Goal: Task Accomplishment & Management: Complete application form

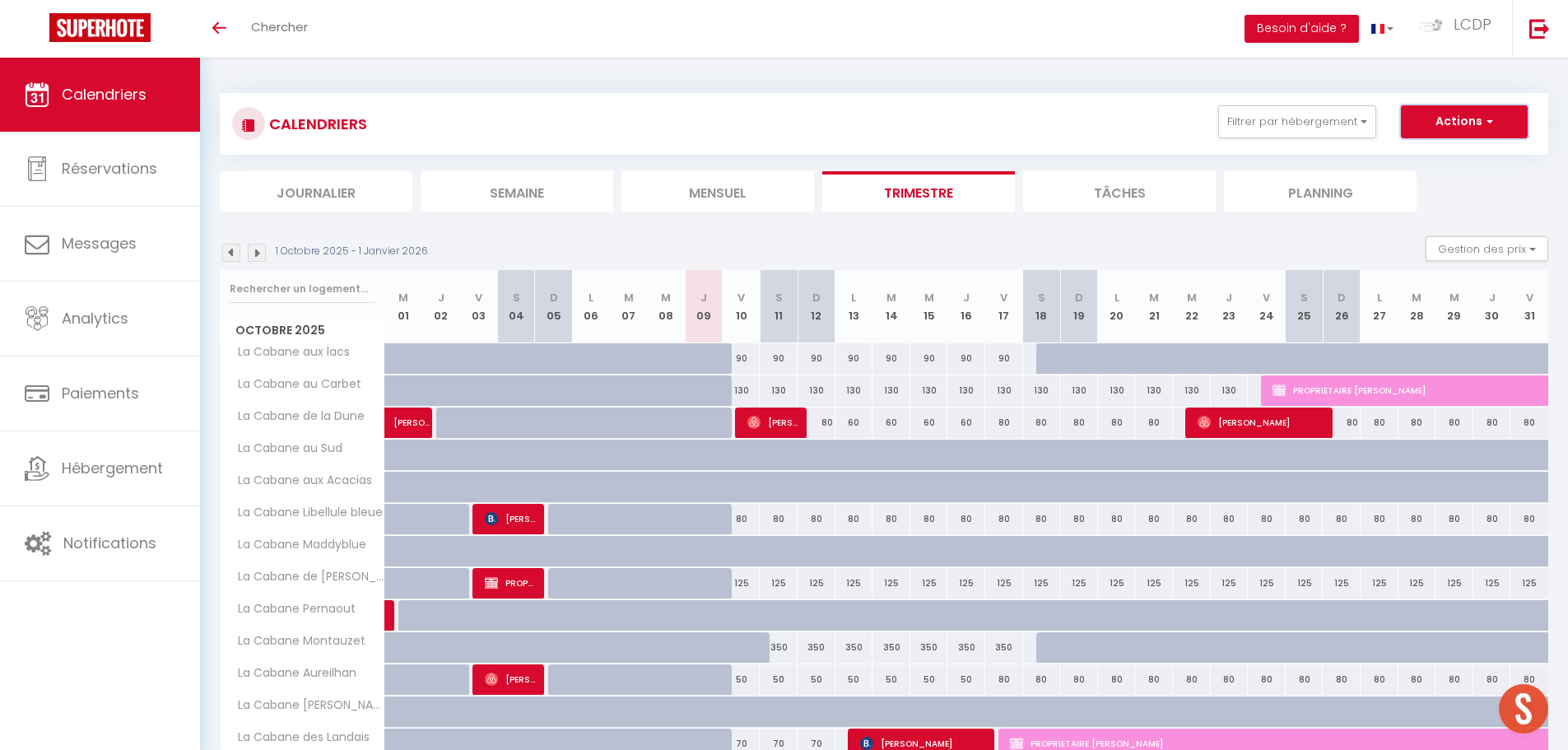
click at [1455, 126] on button "Actions" at bounding box center [1465, 122] width 127 height 33
click at [1449, 158] on link "Nouvelle réservation" at bounding box center [1448, 160] width 143 height 25
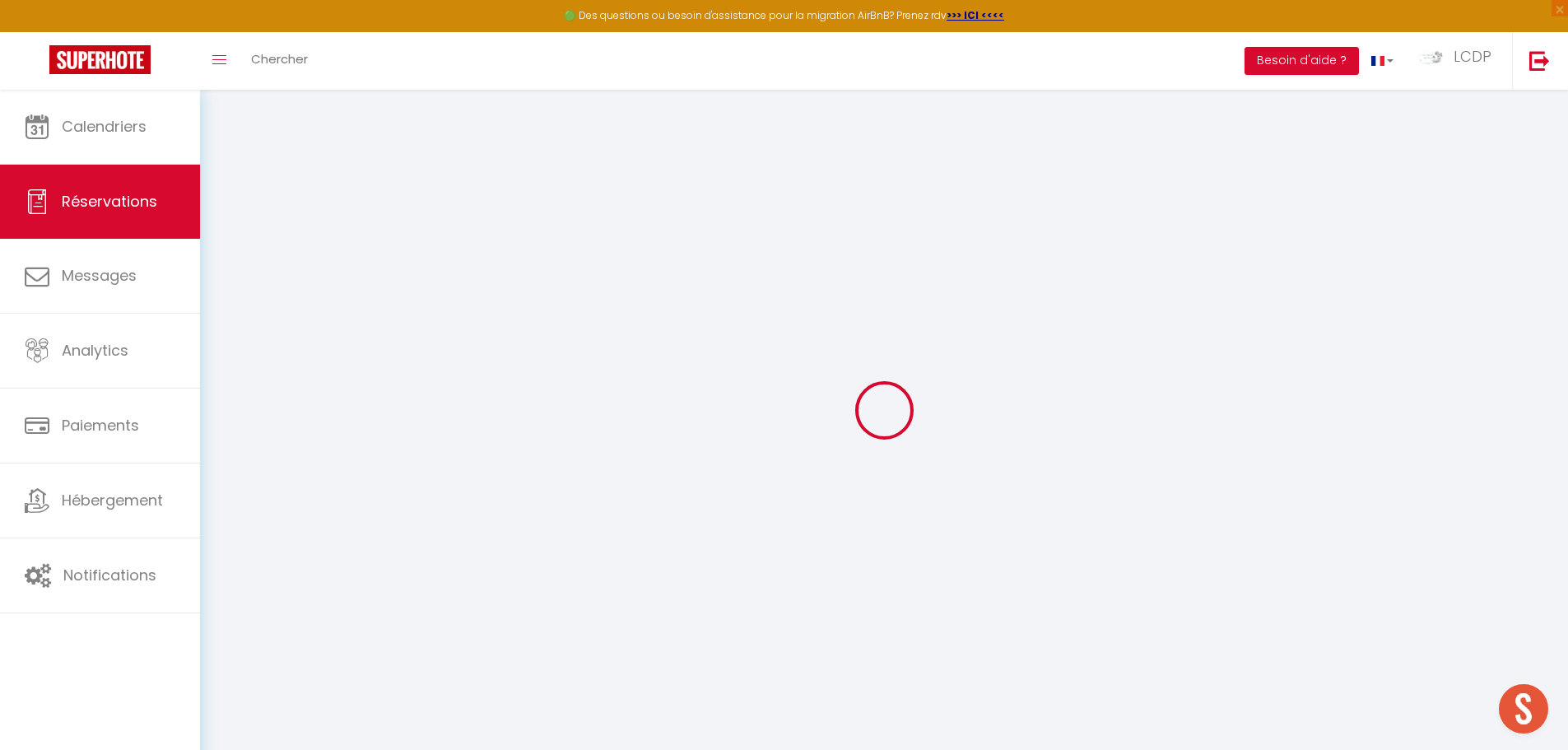
select select
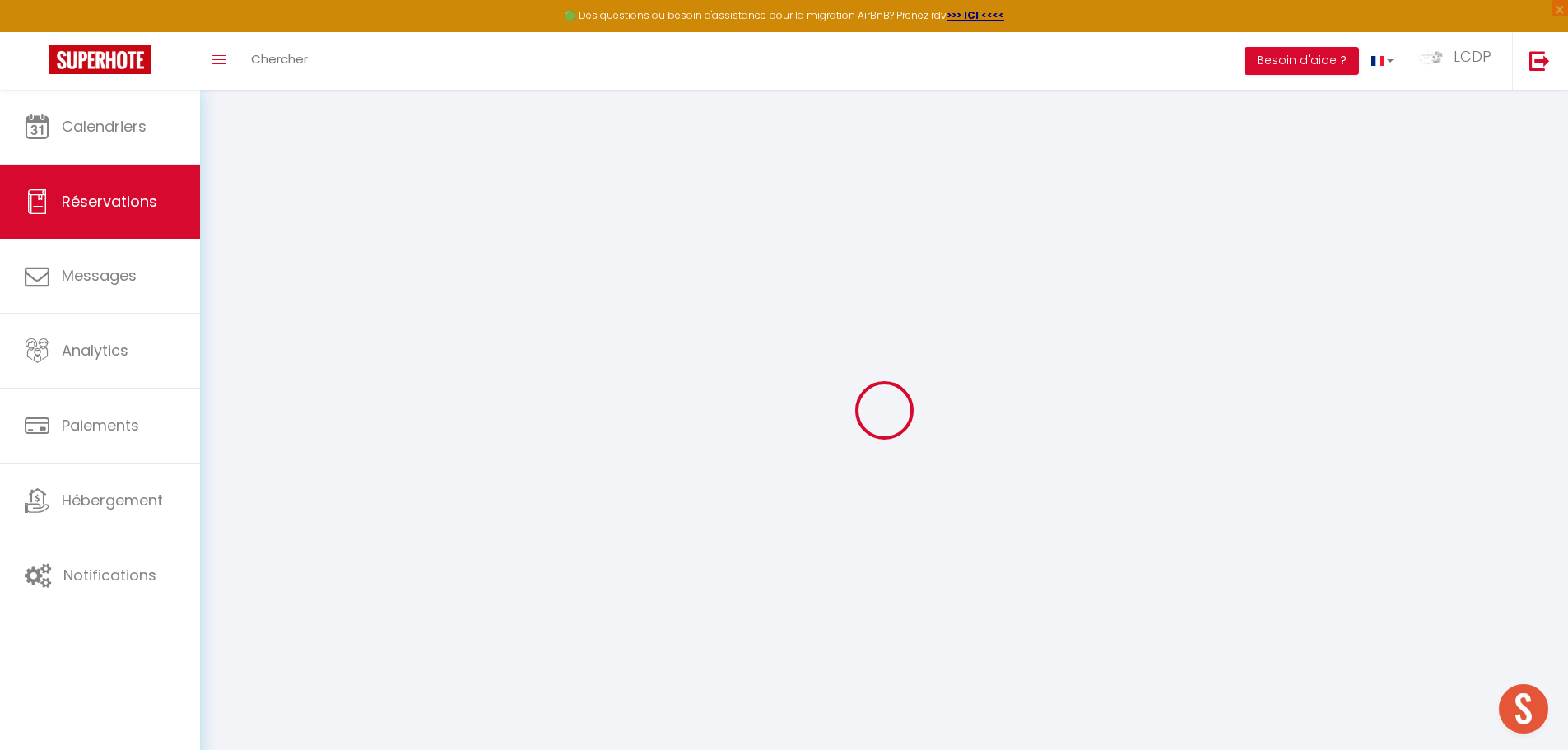
select select
checkbox input "false"
select select
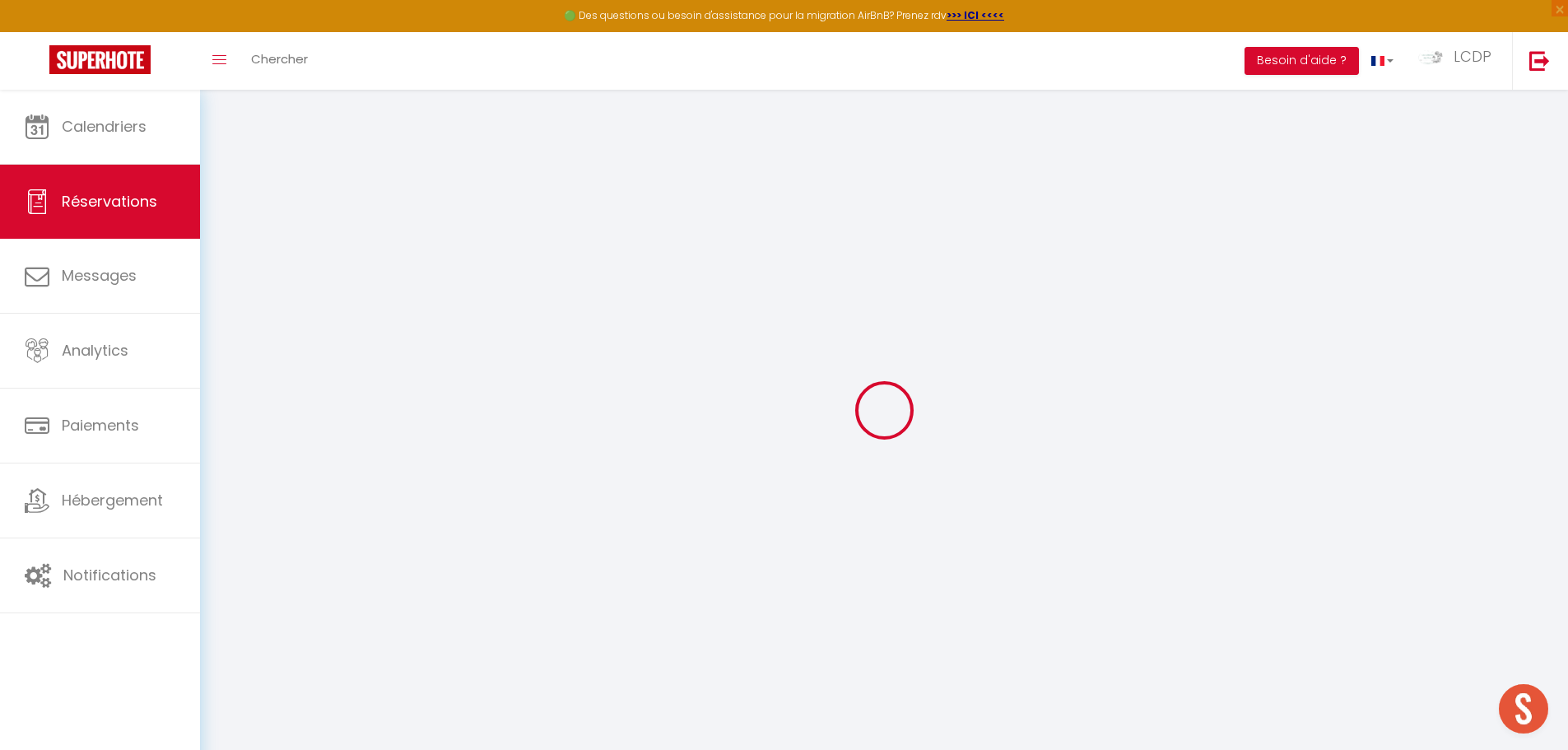
select select
checkbox input "false"
select select
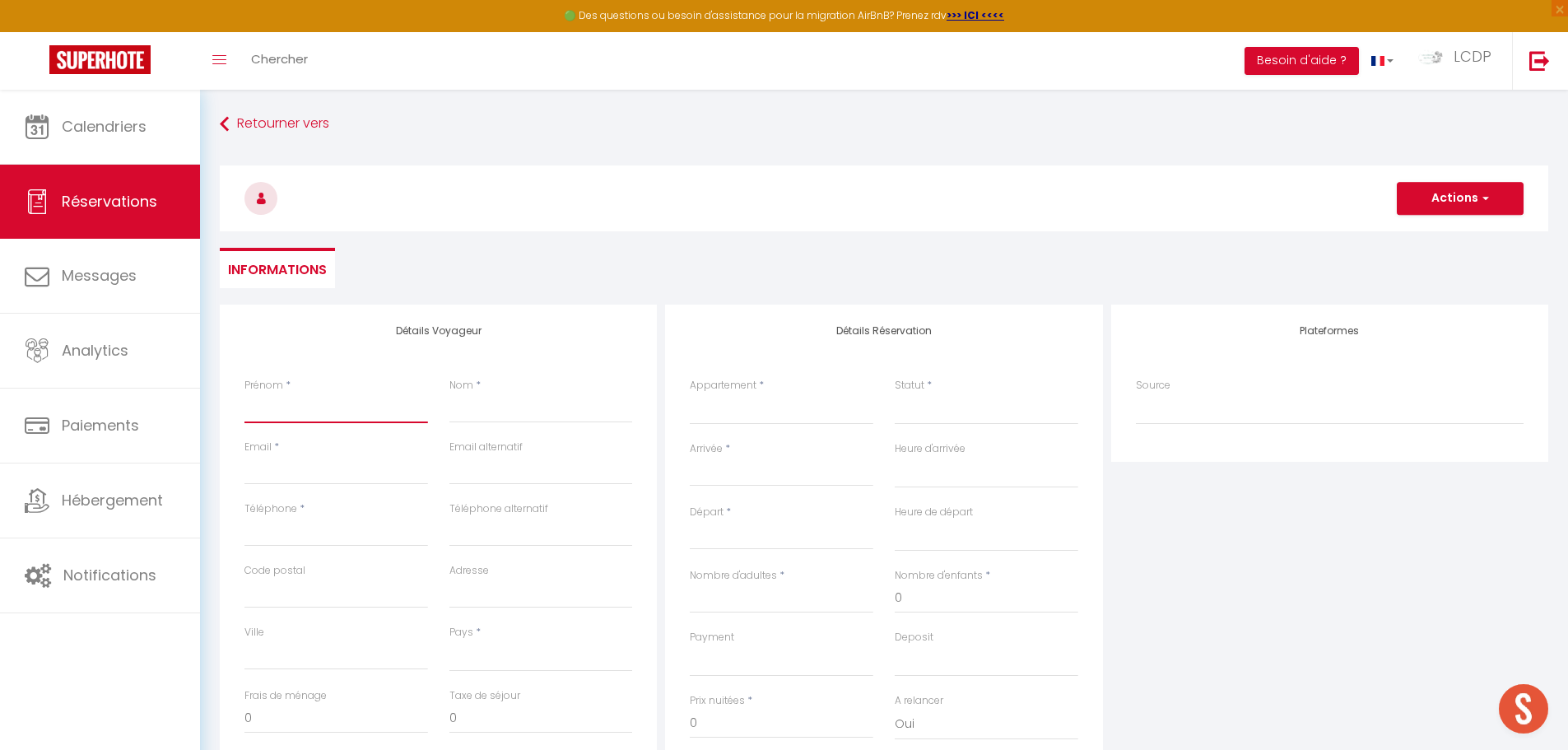
click at [339, 405] on input "Prénom" at bounding box center [336, 409] width 184 height 30
type input "M"
select select
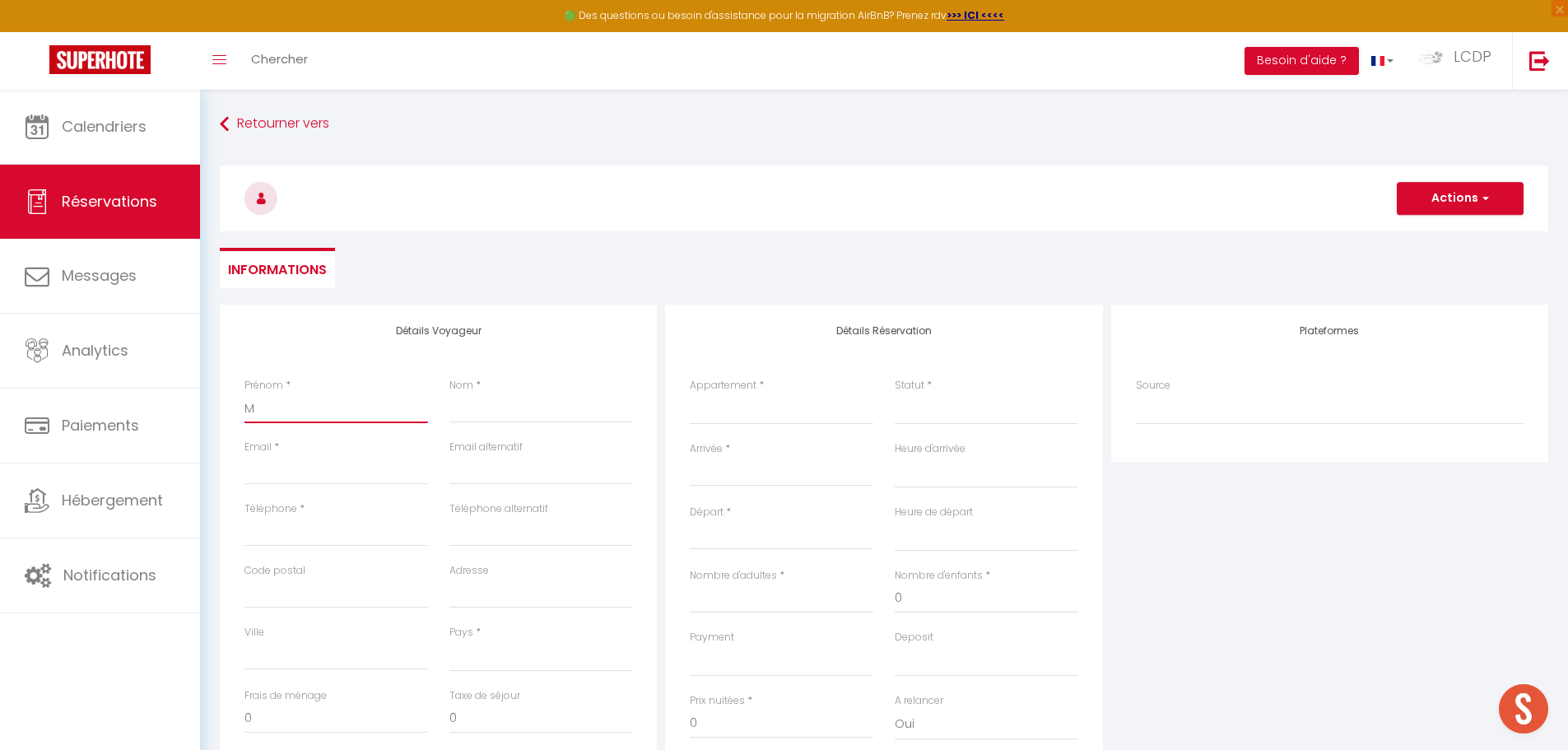
select select
checkbox input "false"
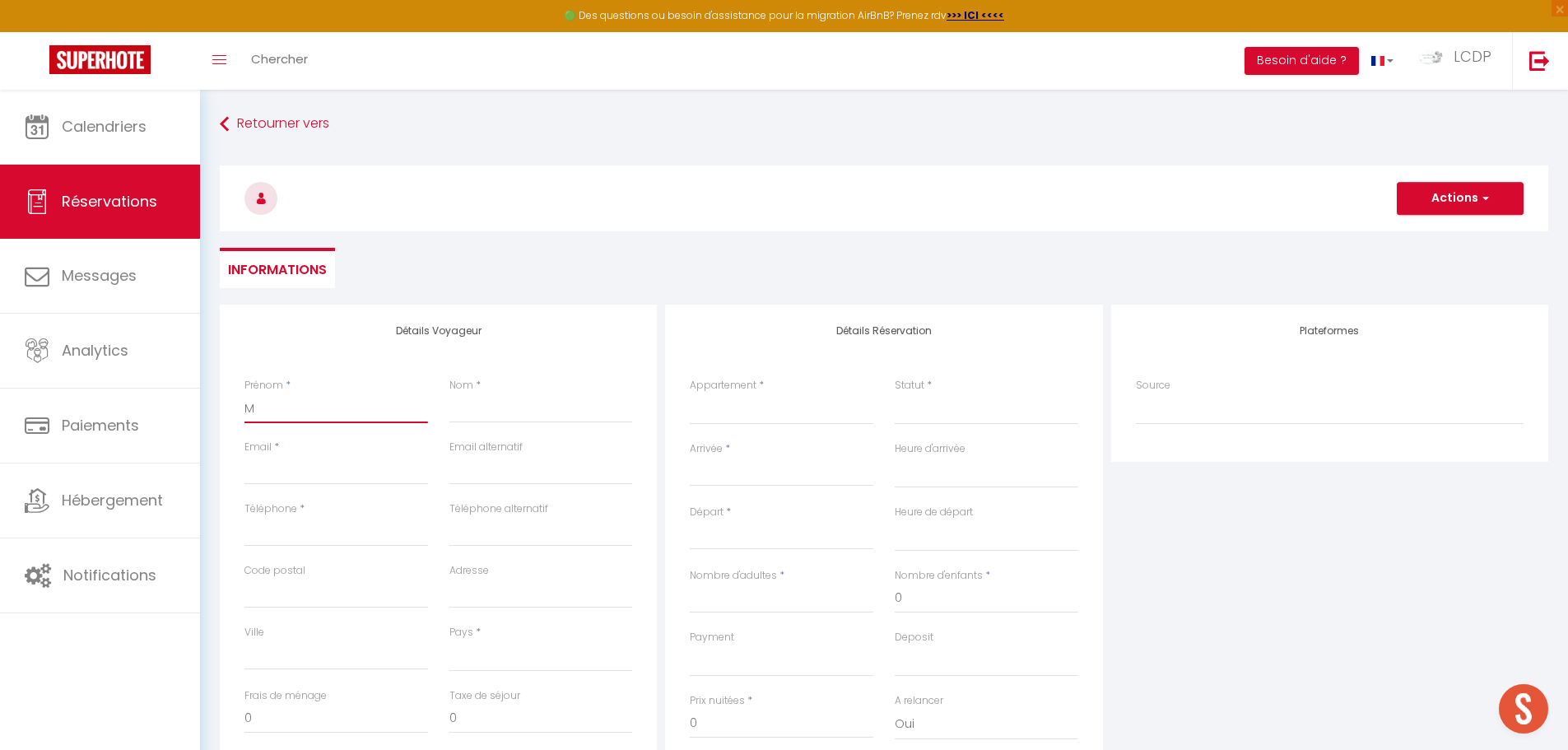
type input "MA"
select select
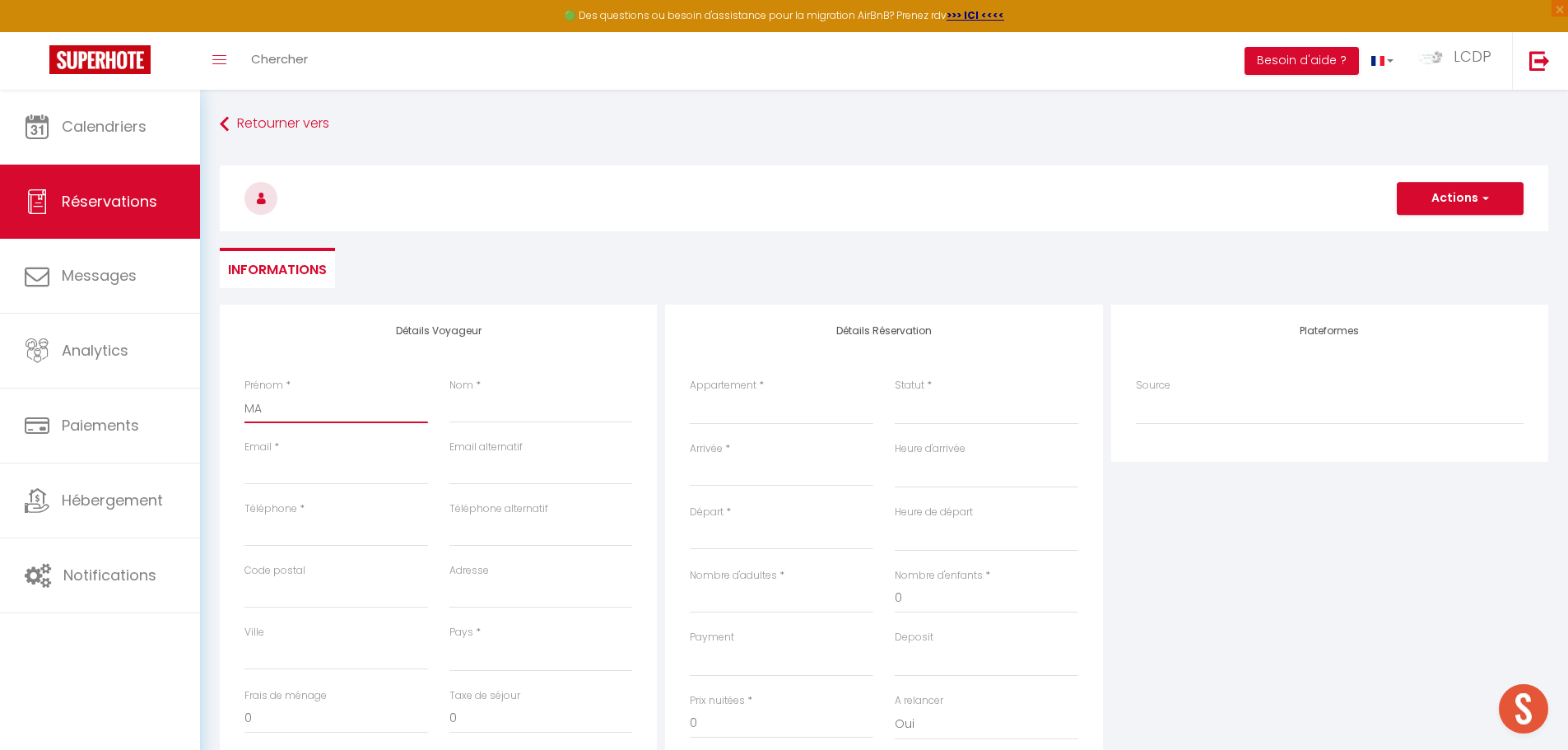
select select
checkbox input "false"
type input "MAR"
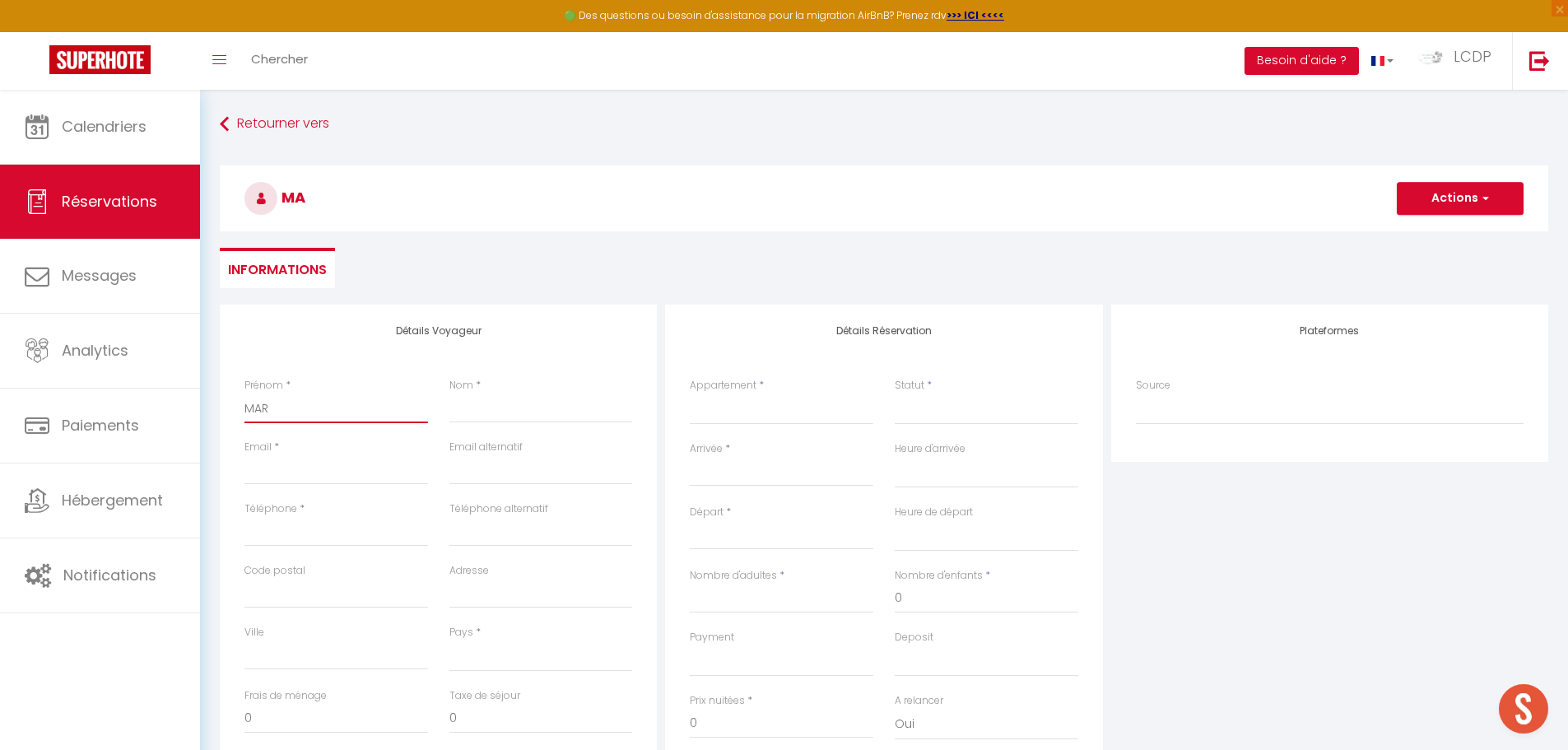
select select
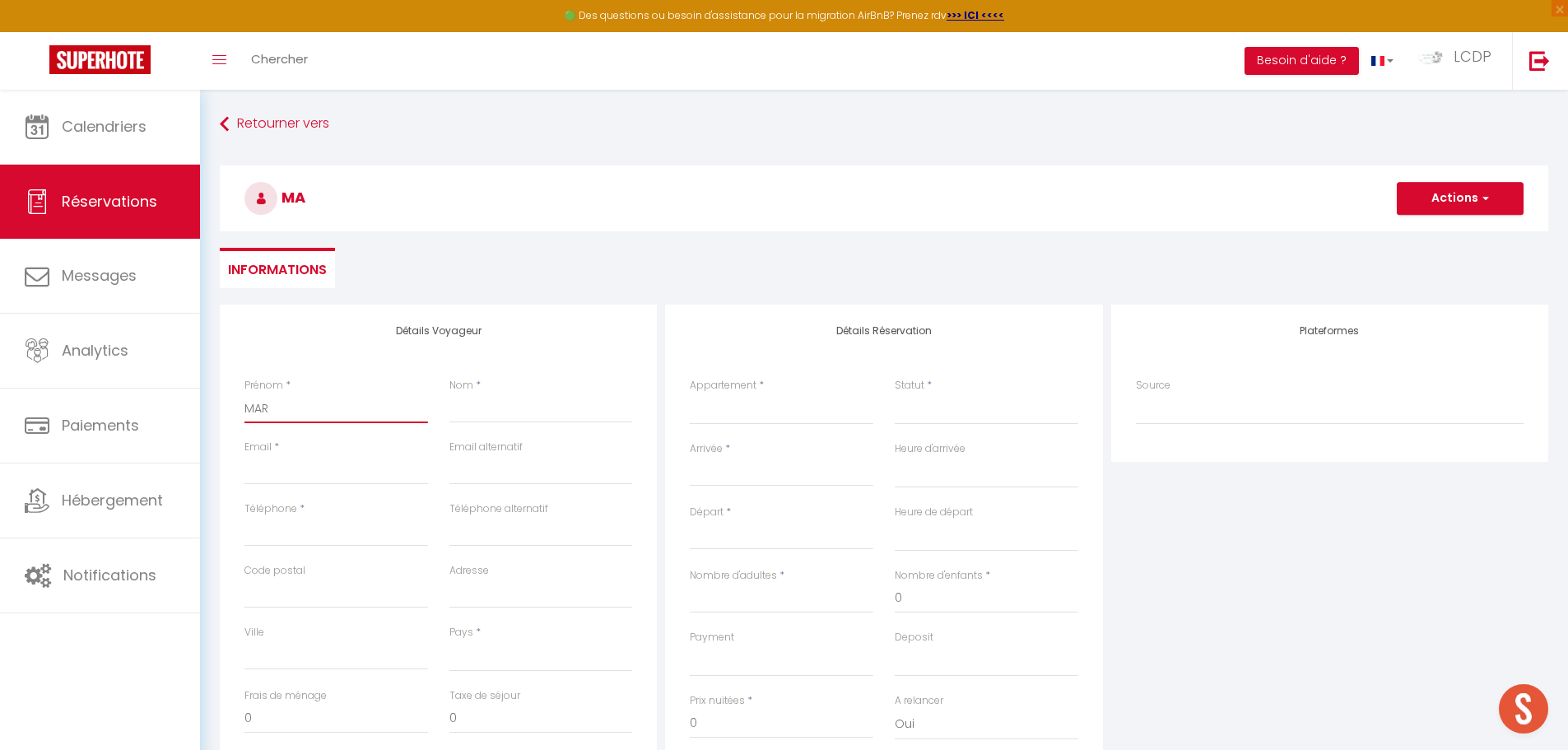
select select
checkbox input "false"
type input "MARI"
select select
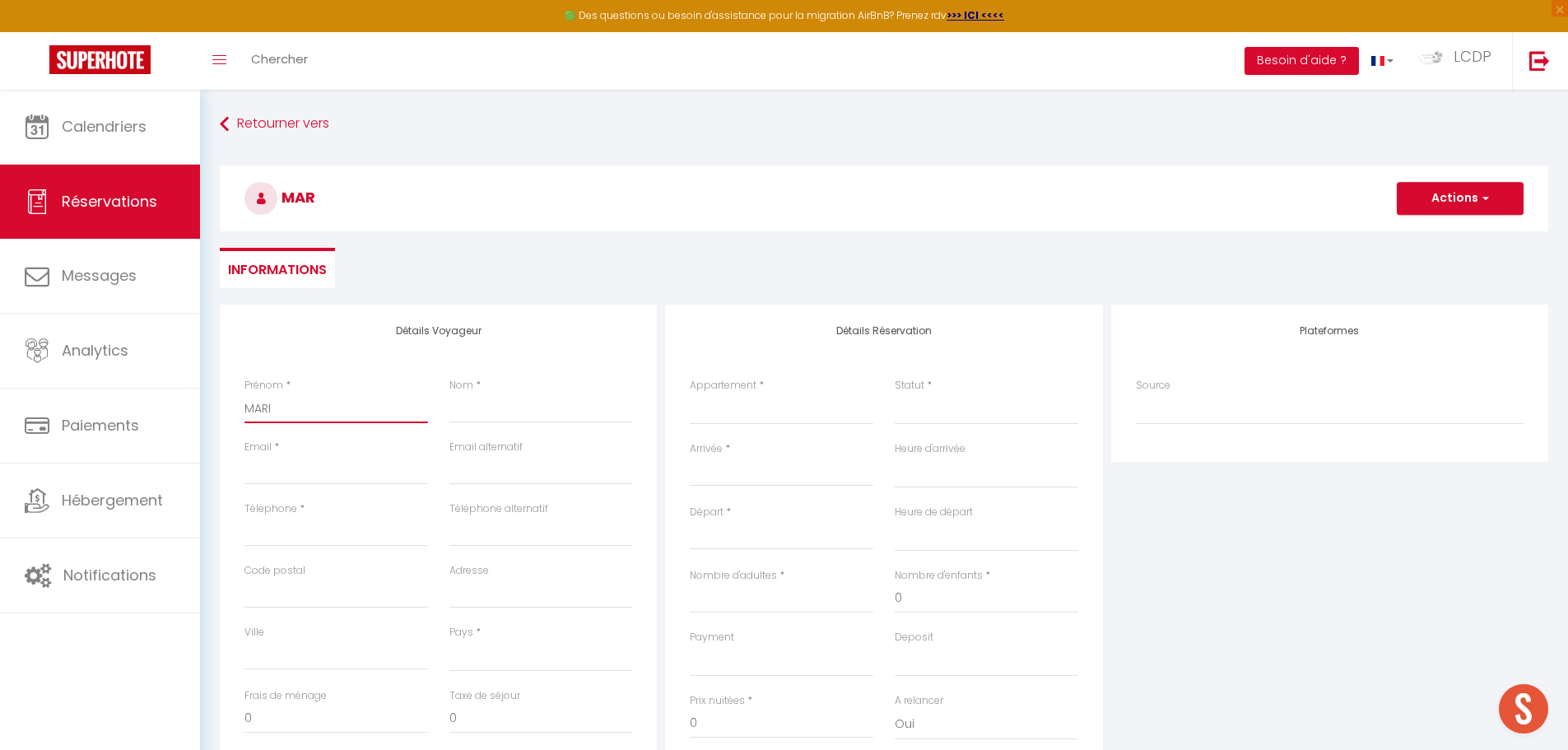
select select
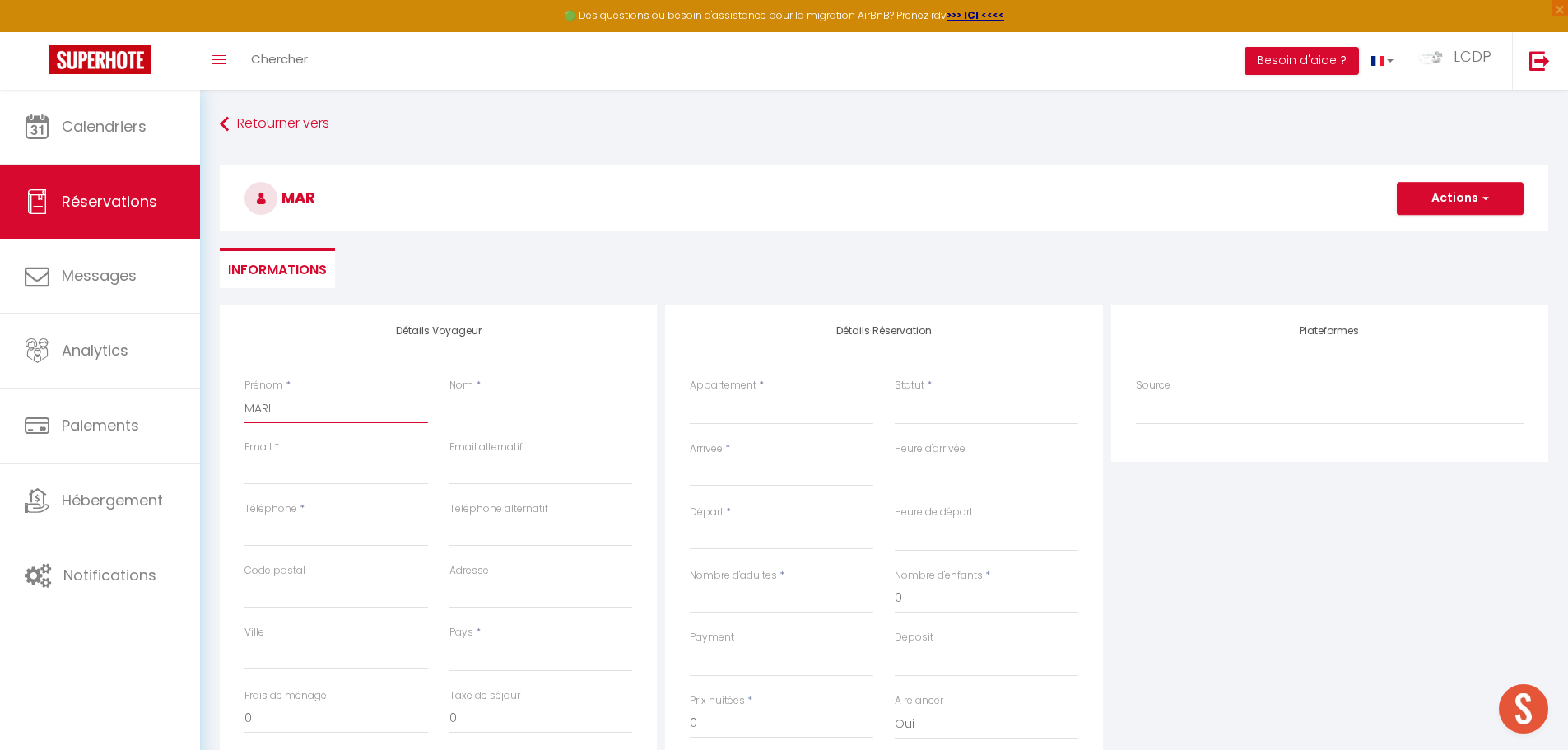
select select
checkbox input "false"
type input "MARIE"
select select
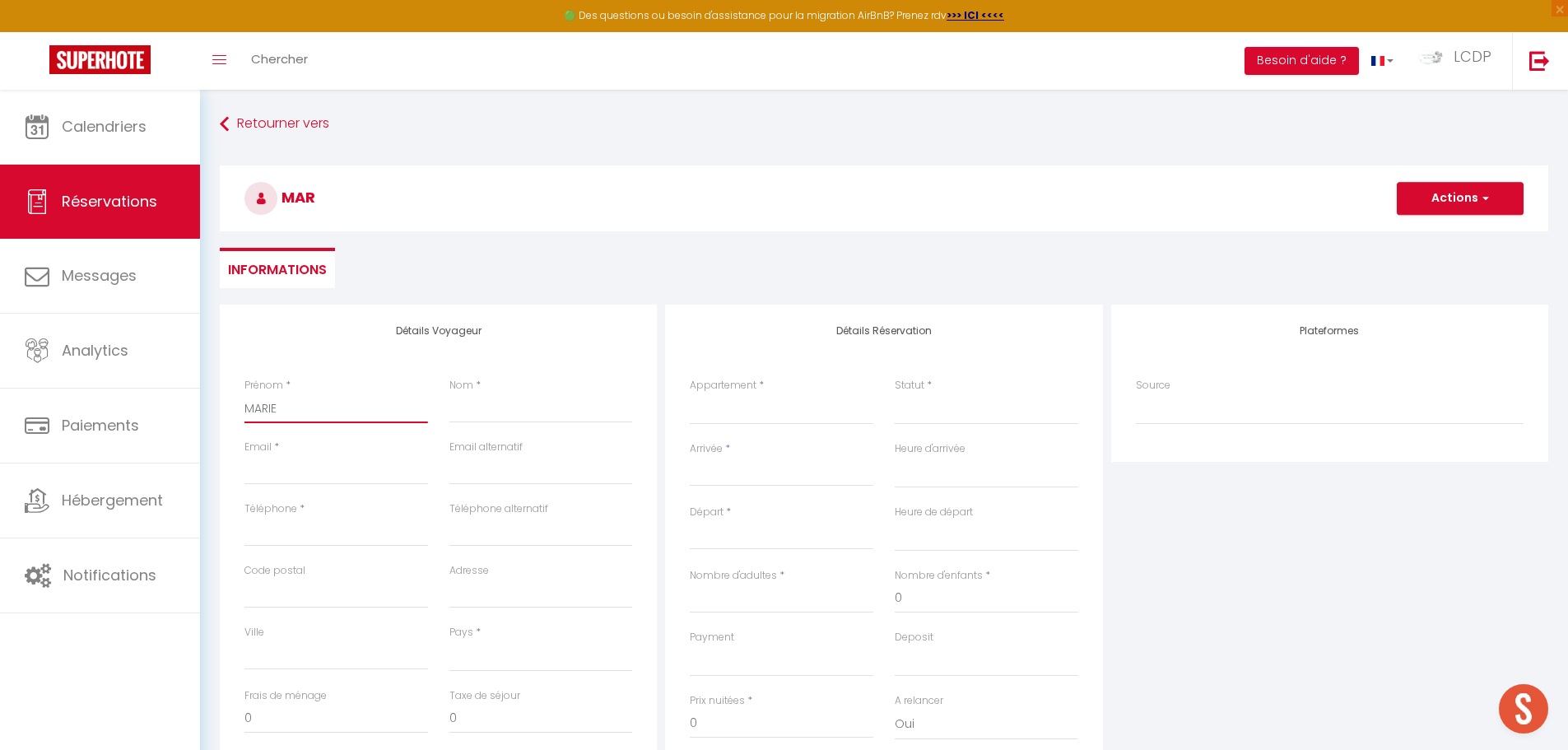
select select
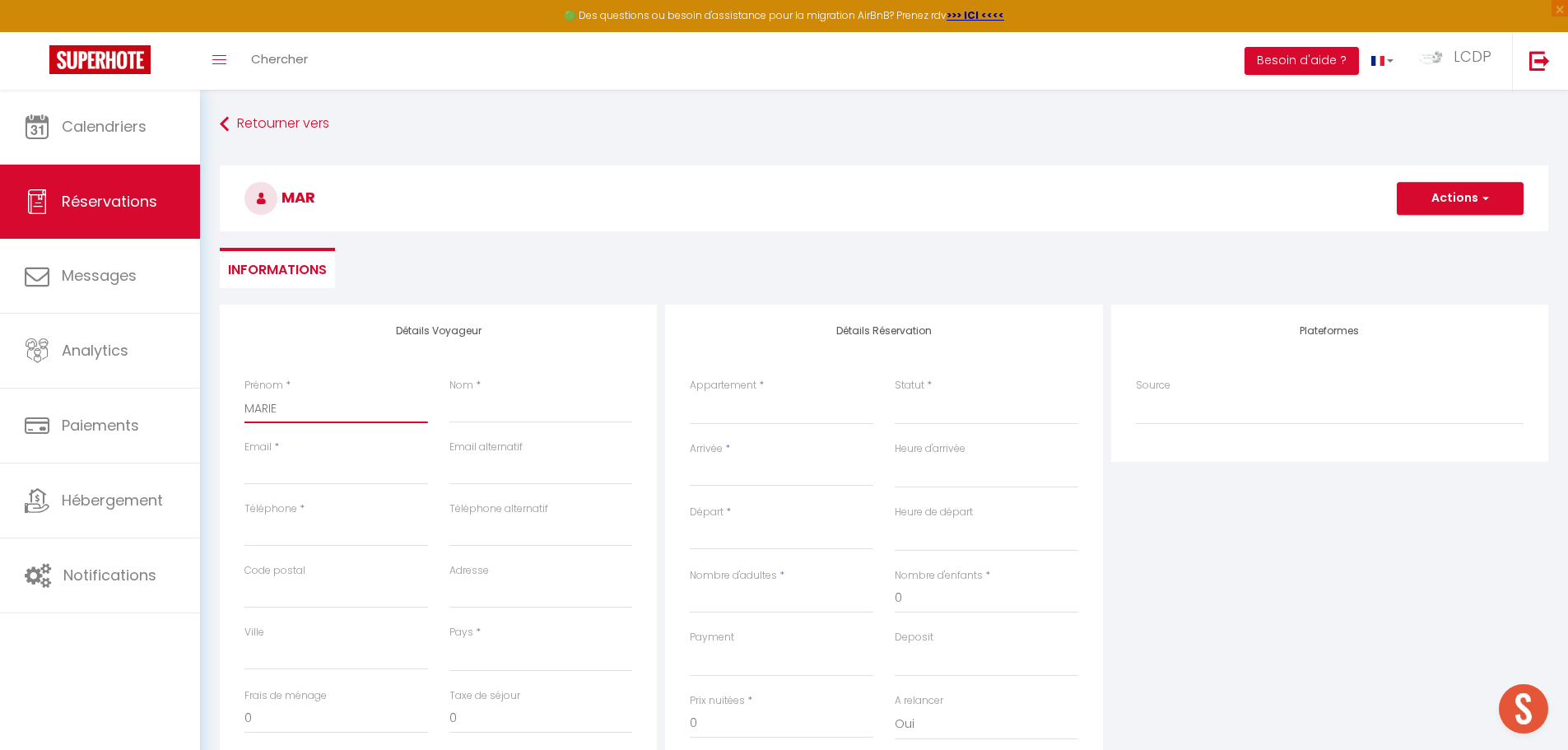
checkbox input "false"
type input "MARIE"
type input "C"
select select
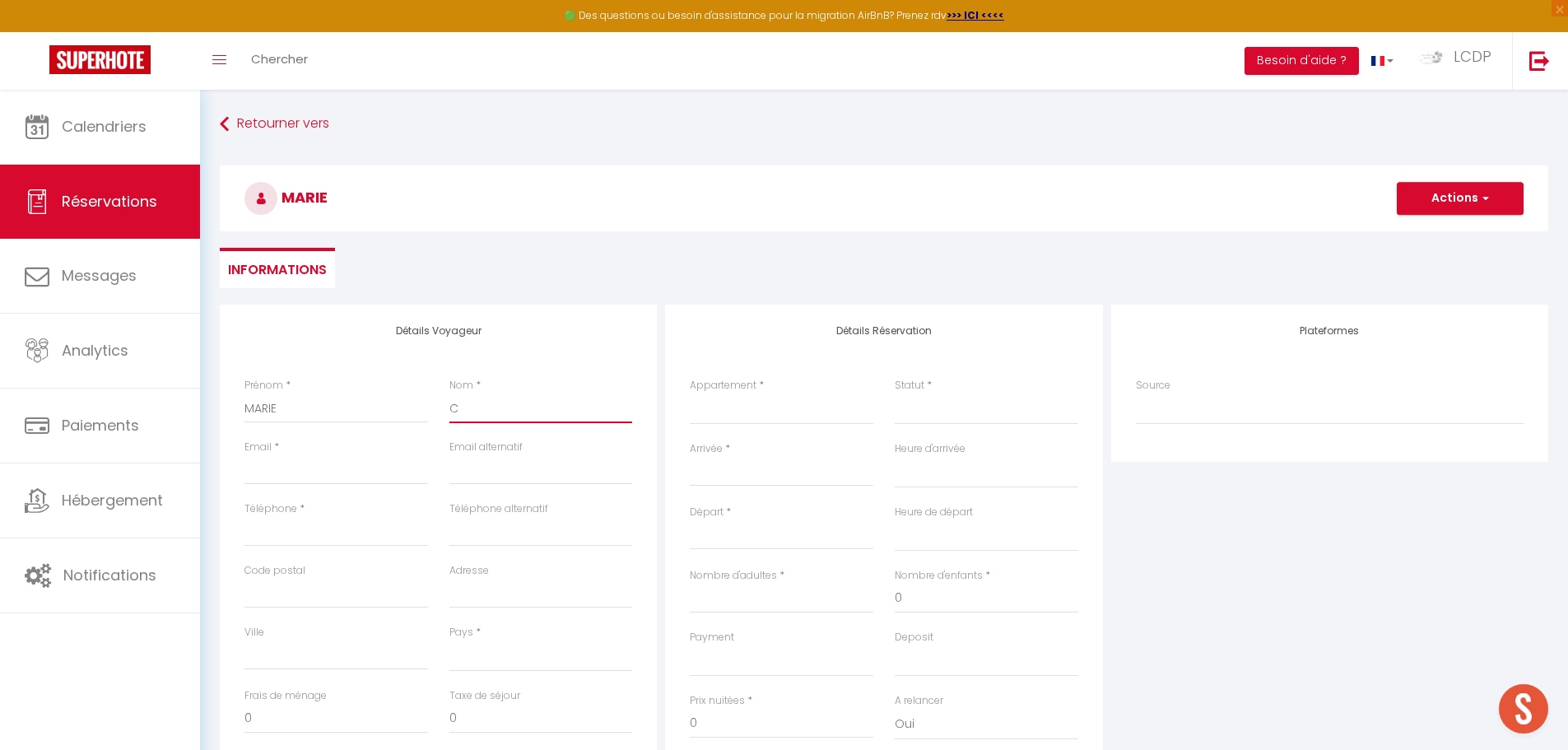
select select
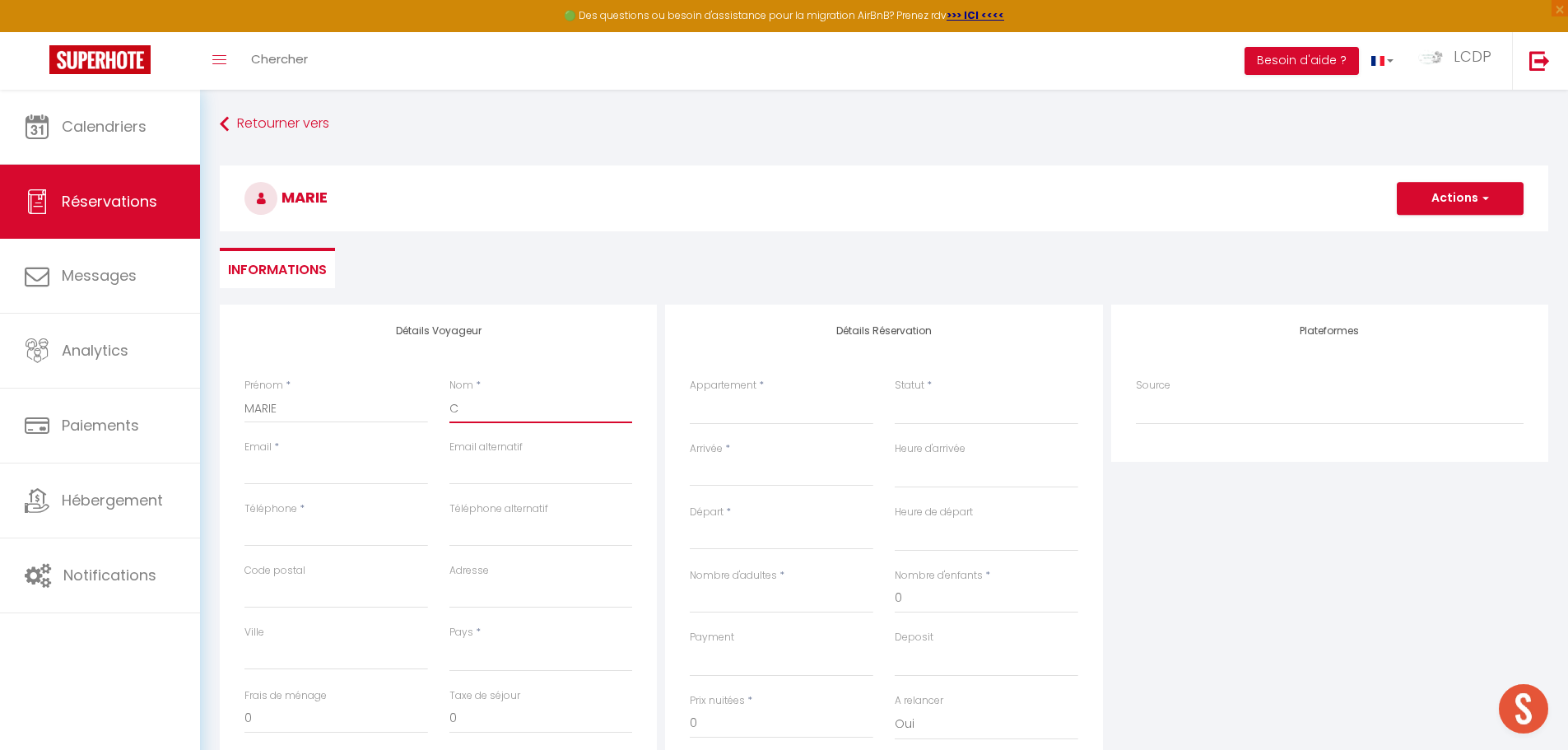
checkbox input "false"
type input "CH"
select select
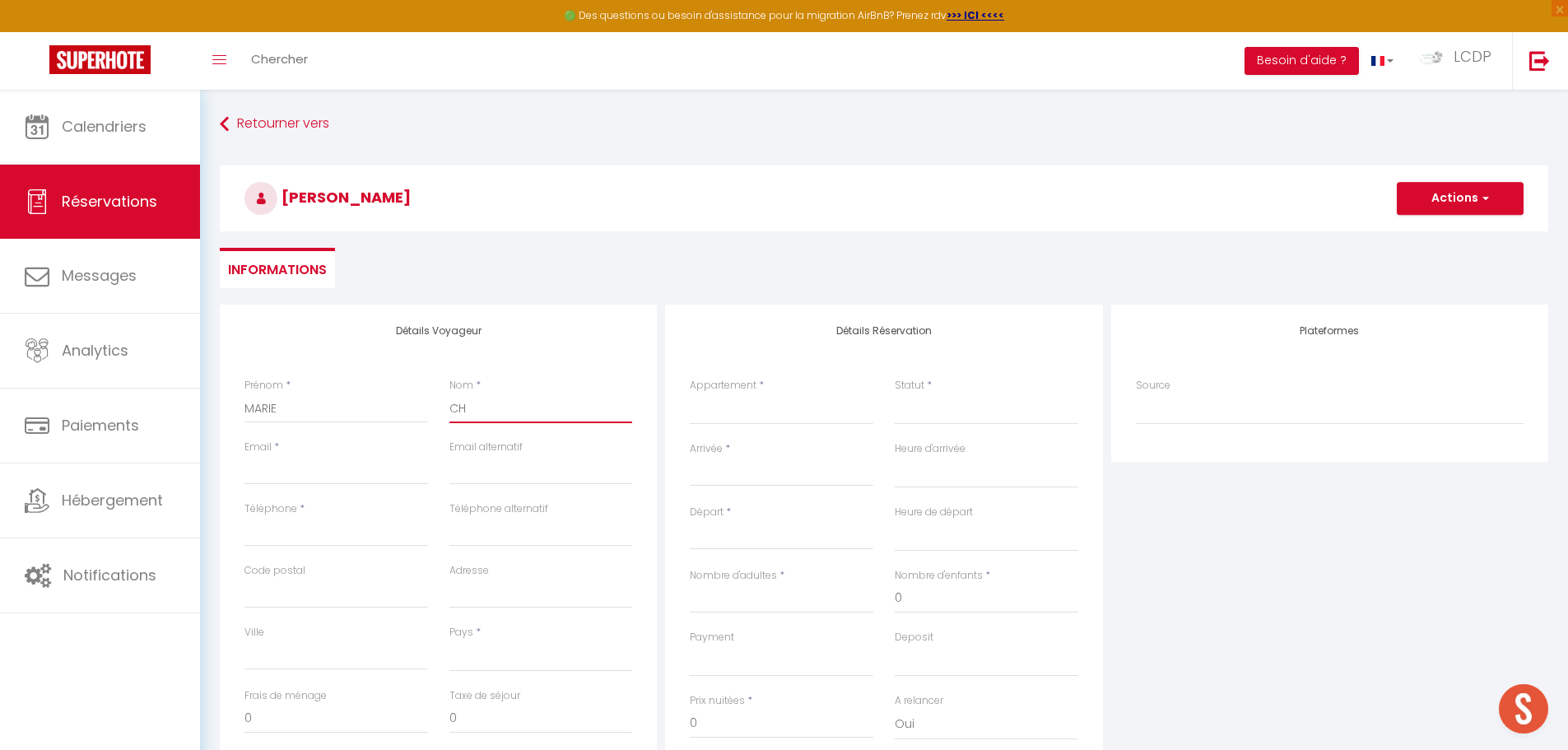
select select
checkbox input "false"
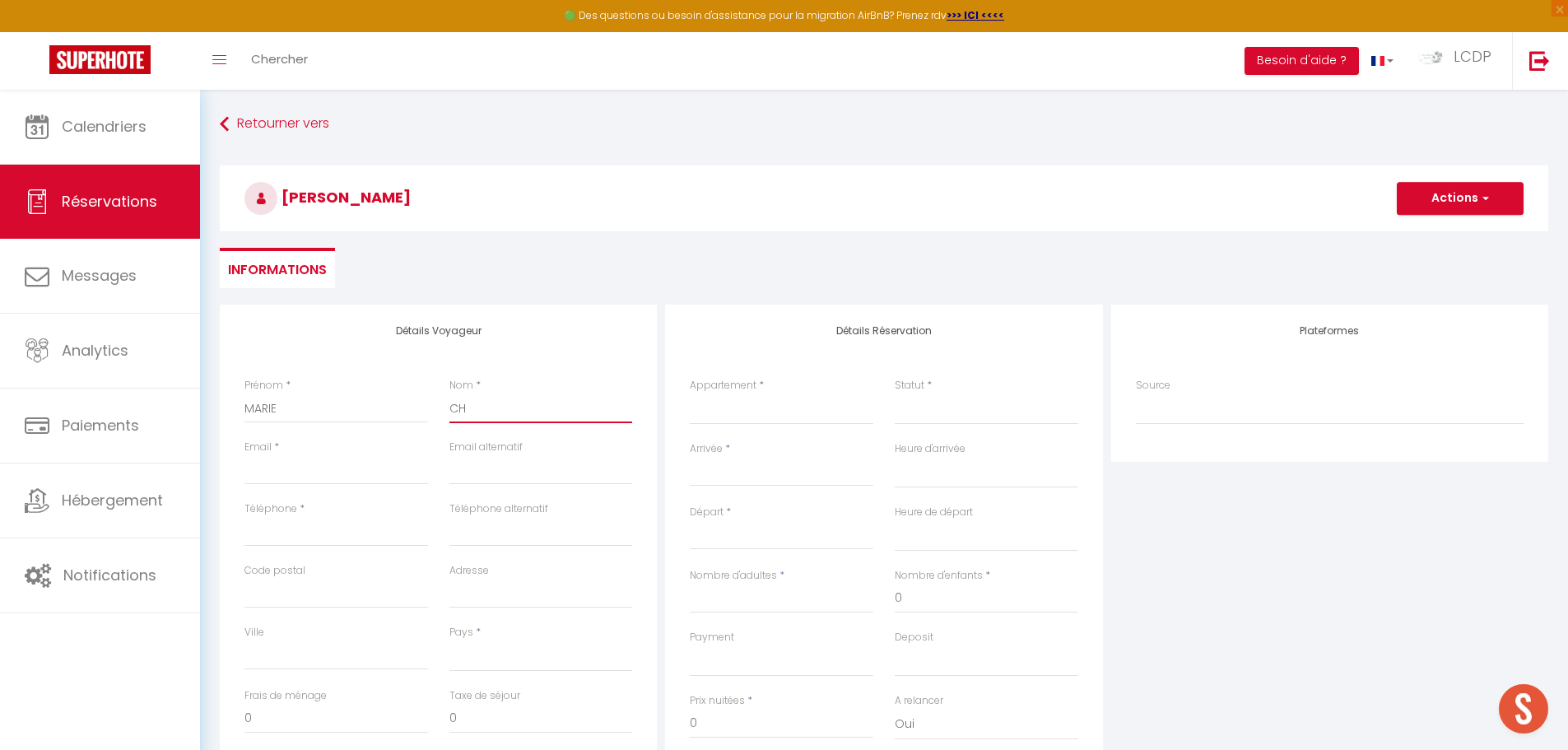
type input "CHR"
select select
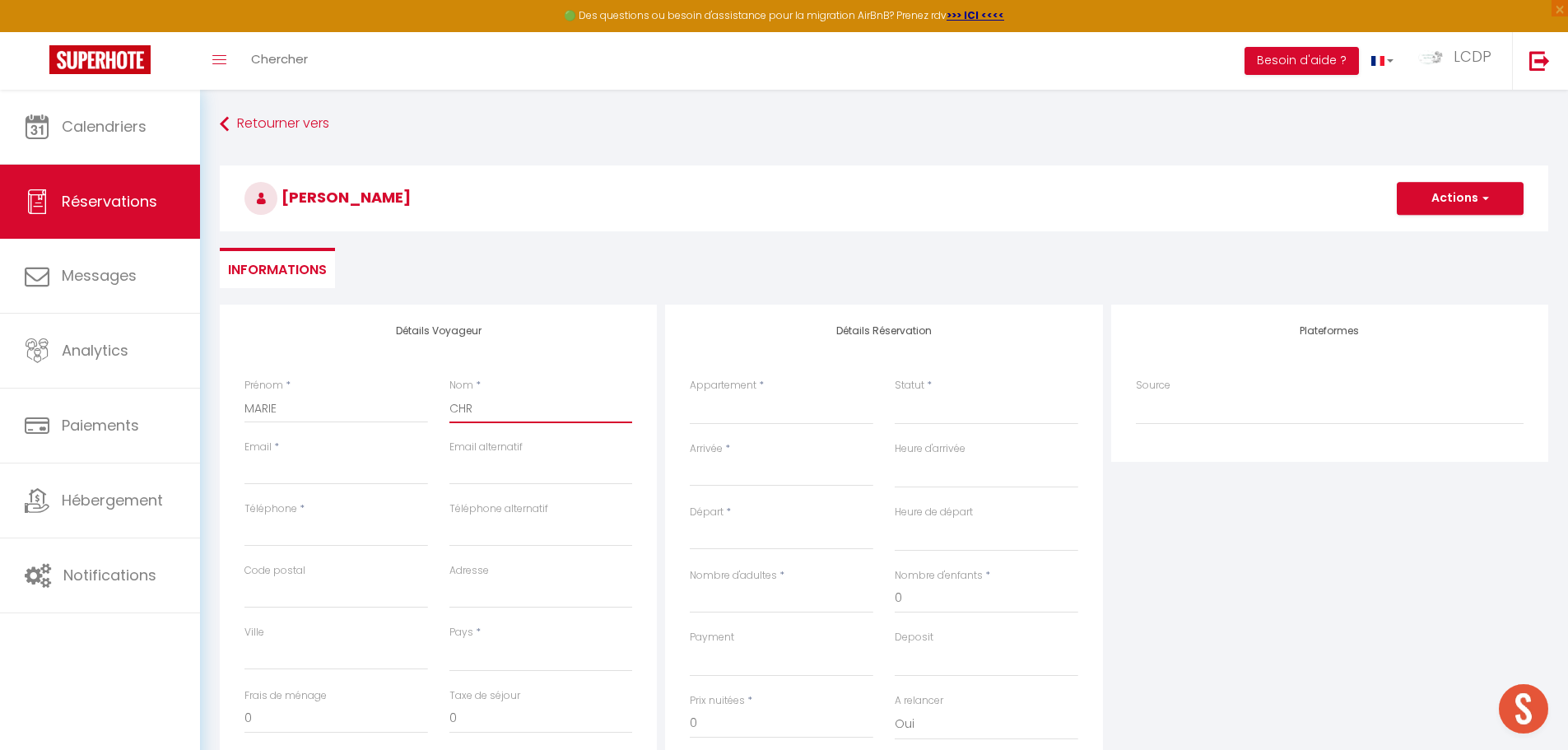
select select
checkbox input "false"
type input "CH"
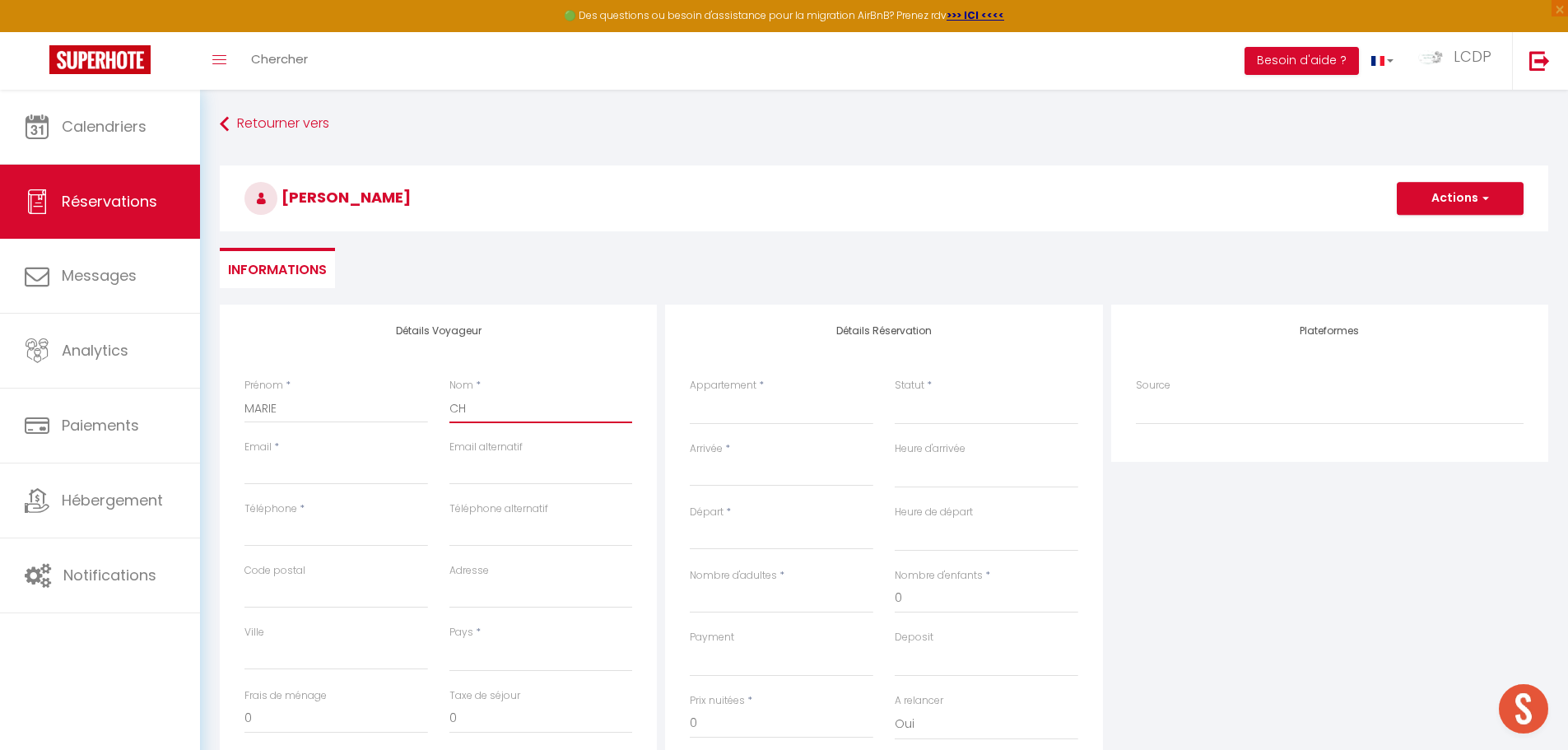
select select
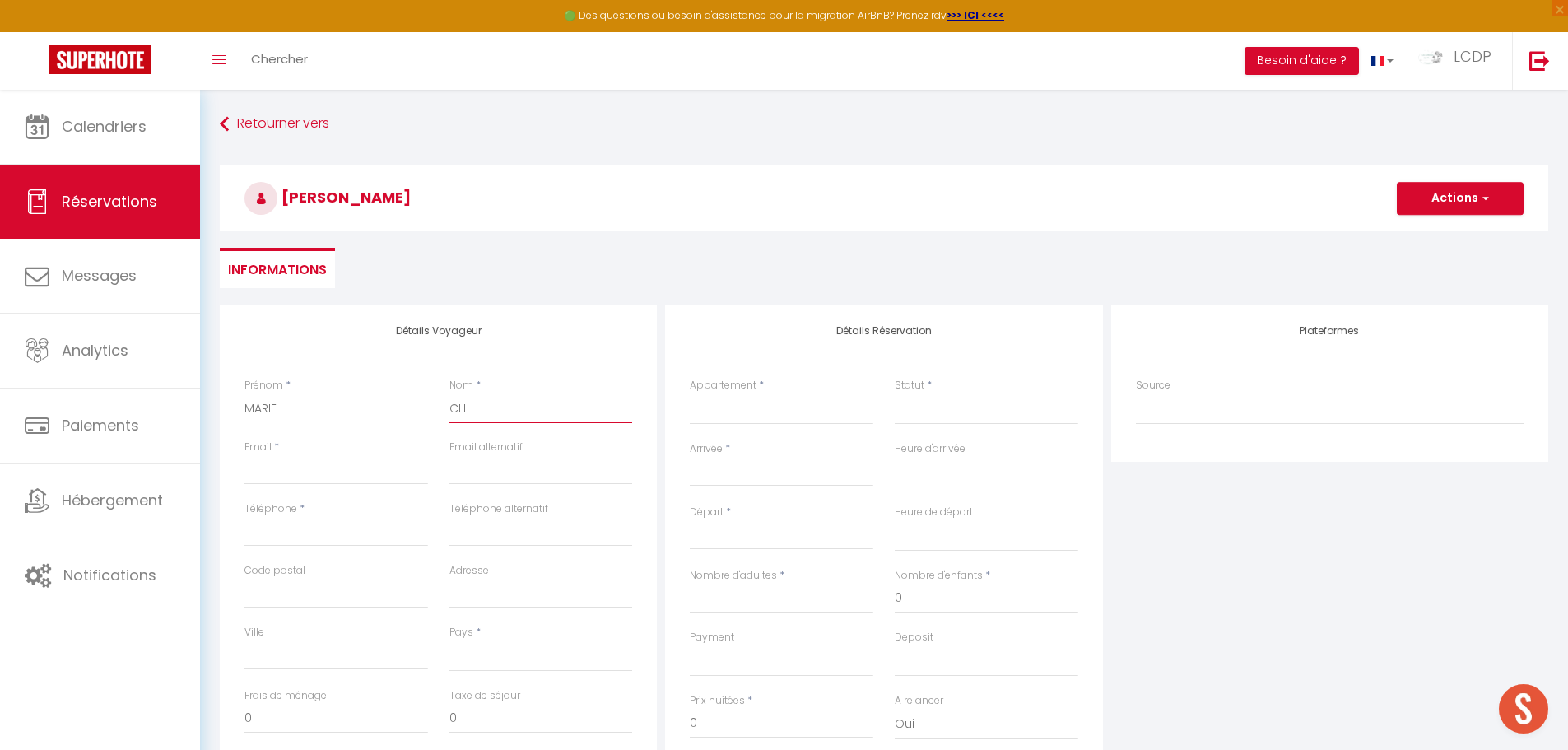
select select
checkbox input "false"
type input "CHA"
select select
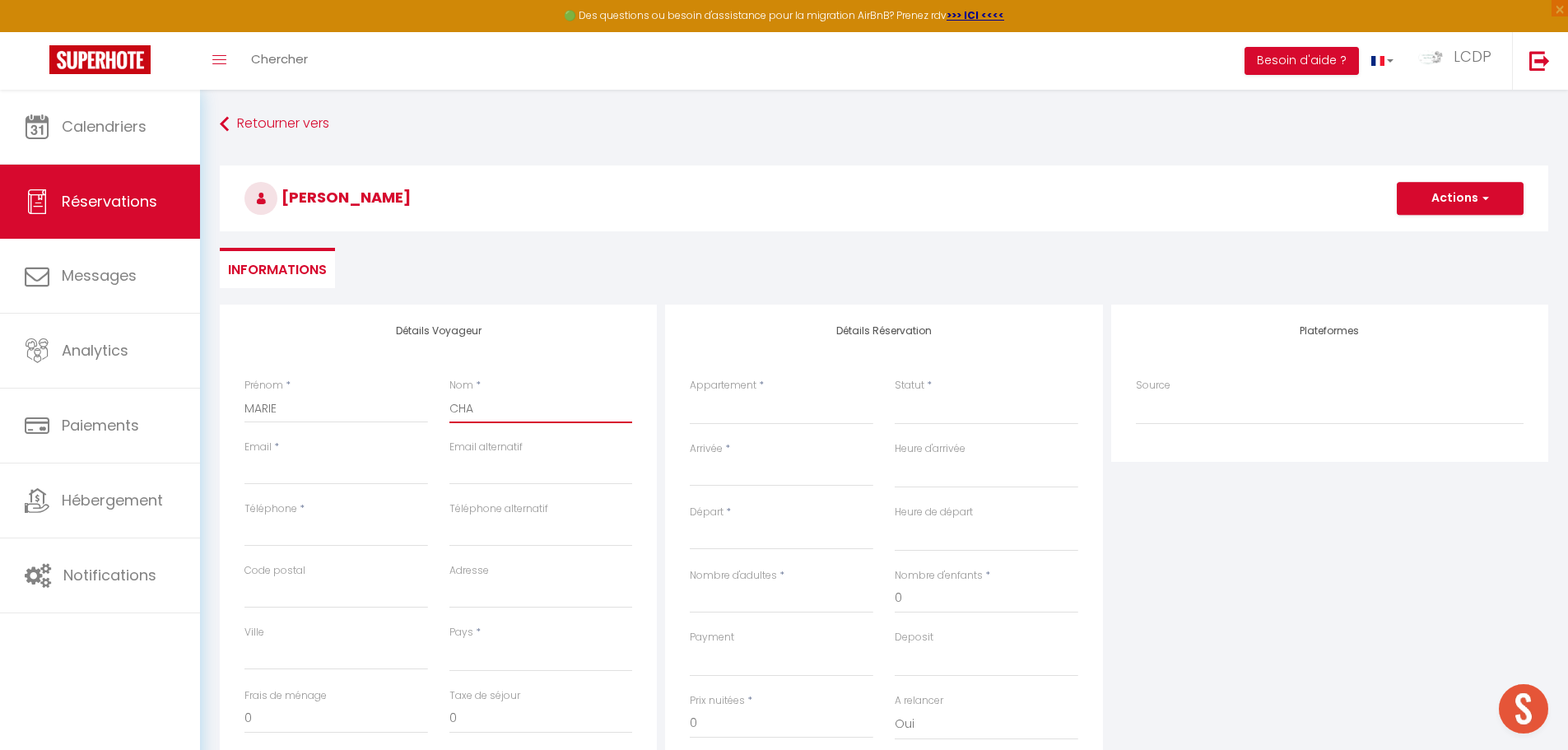
select select
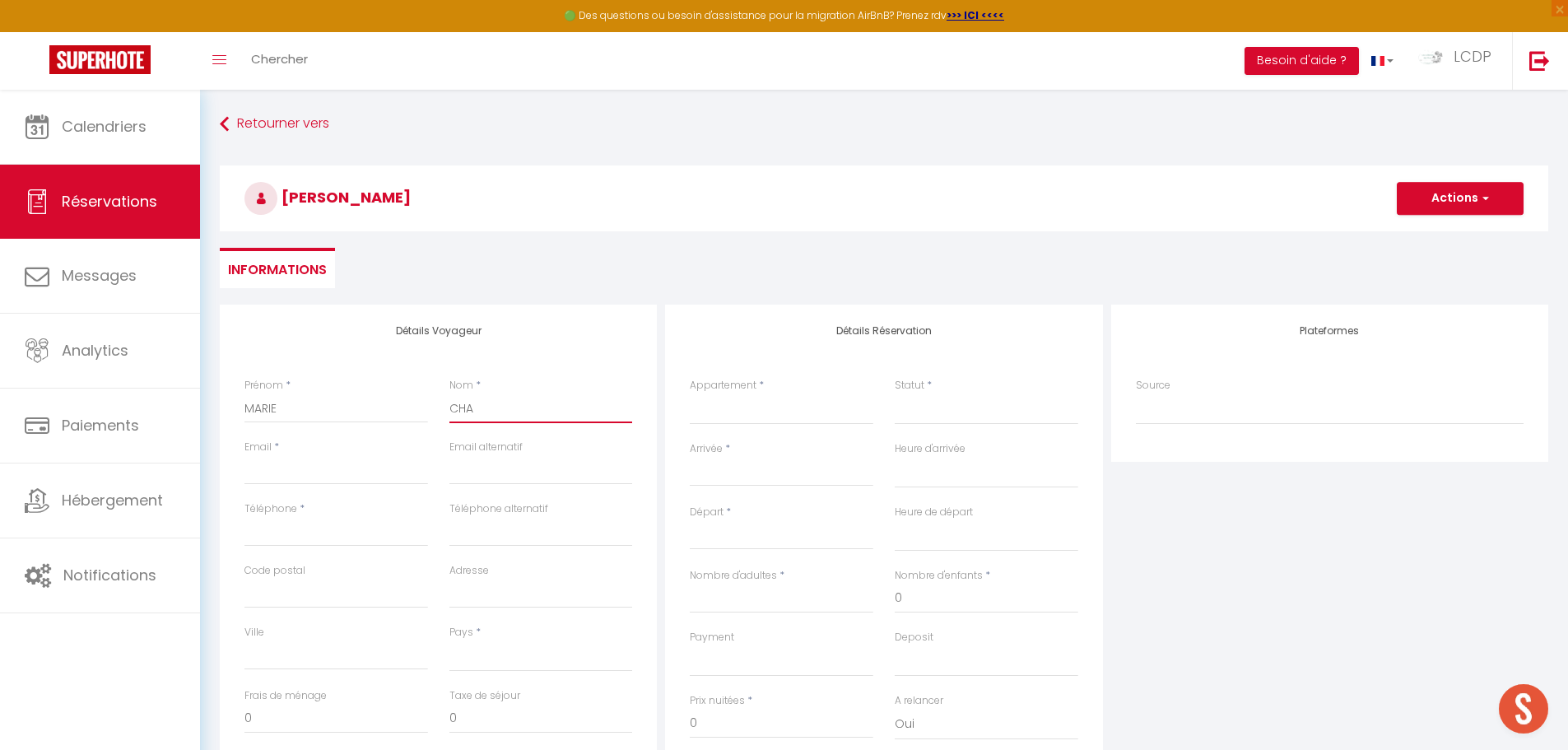
select select
checkbox input "false"
type input "CHAR"
select select
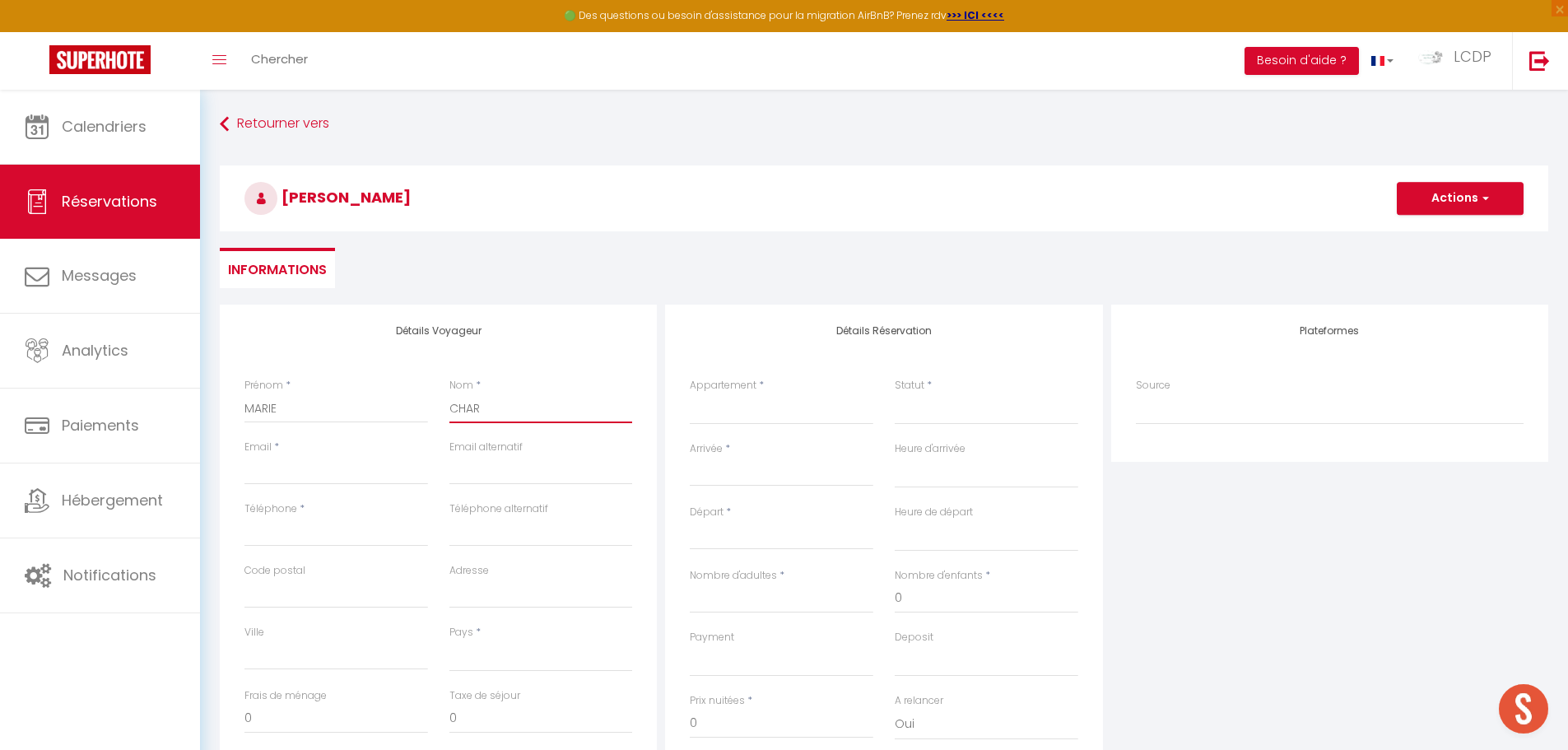
select select
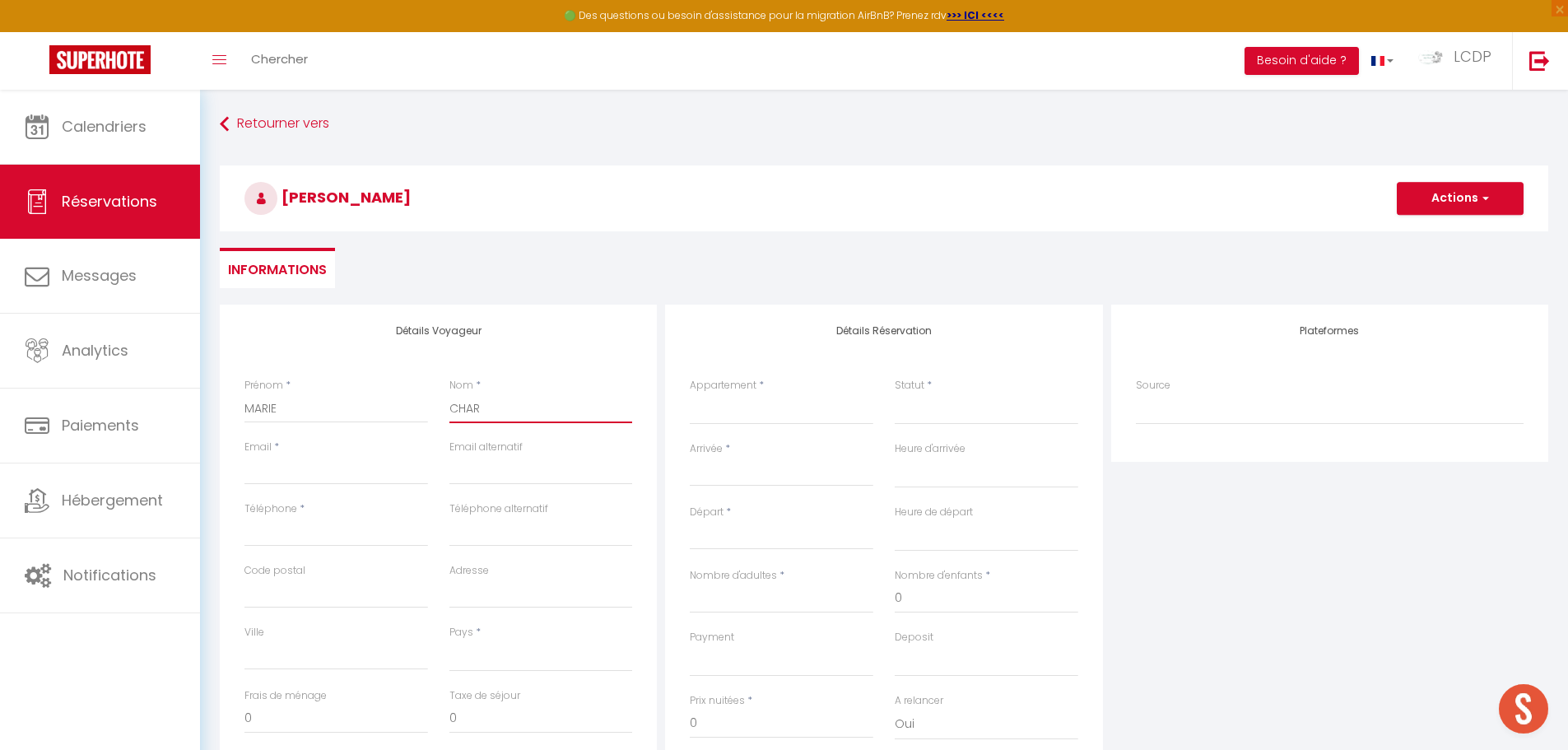
checkbox input "false"
type input "CHARL"
select select
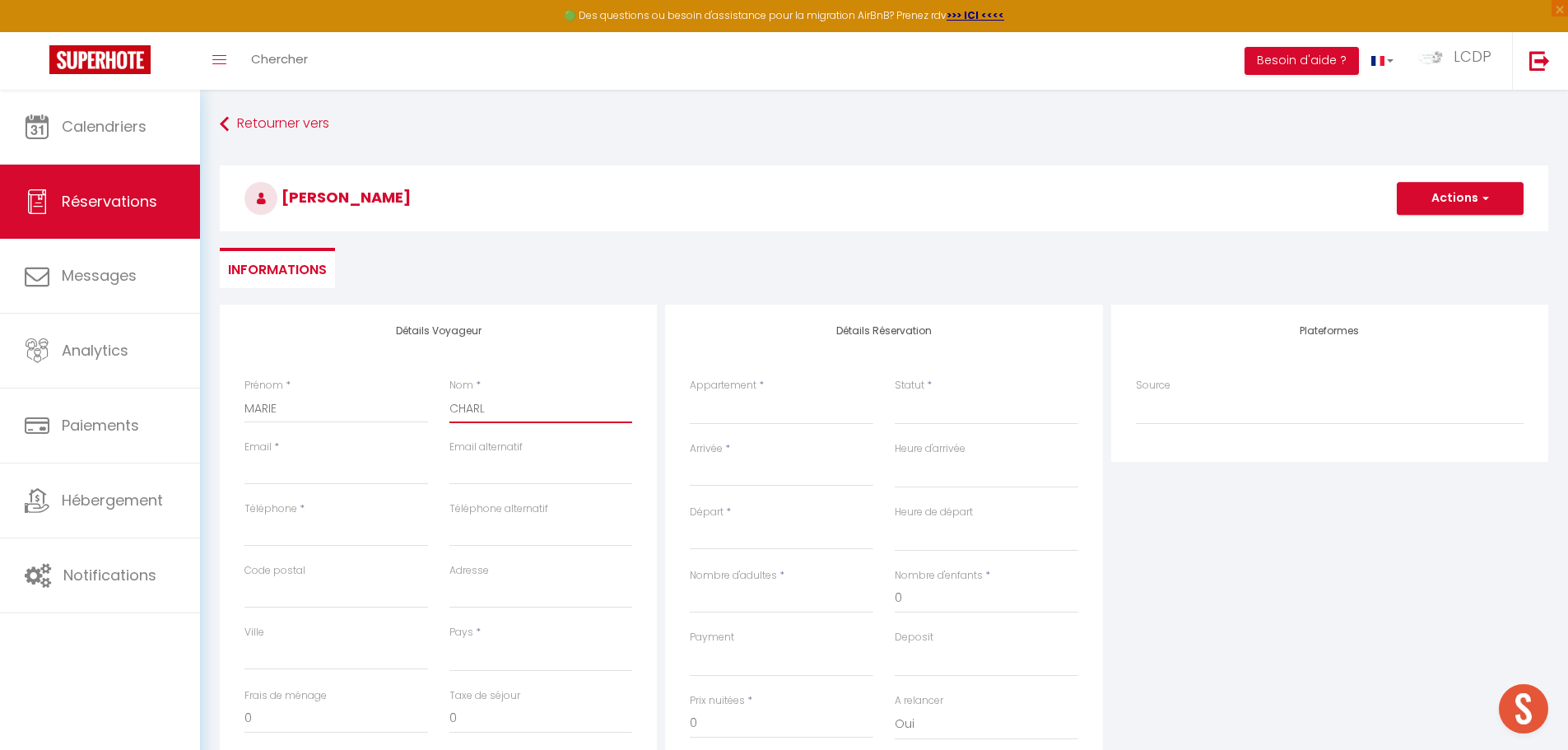
select select
checkbox input "false"
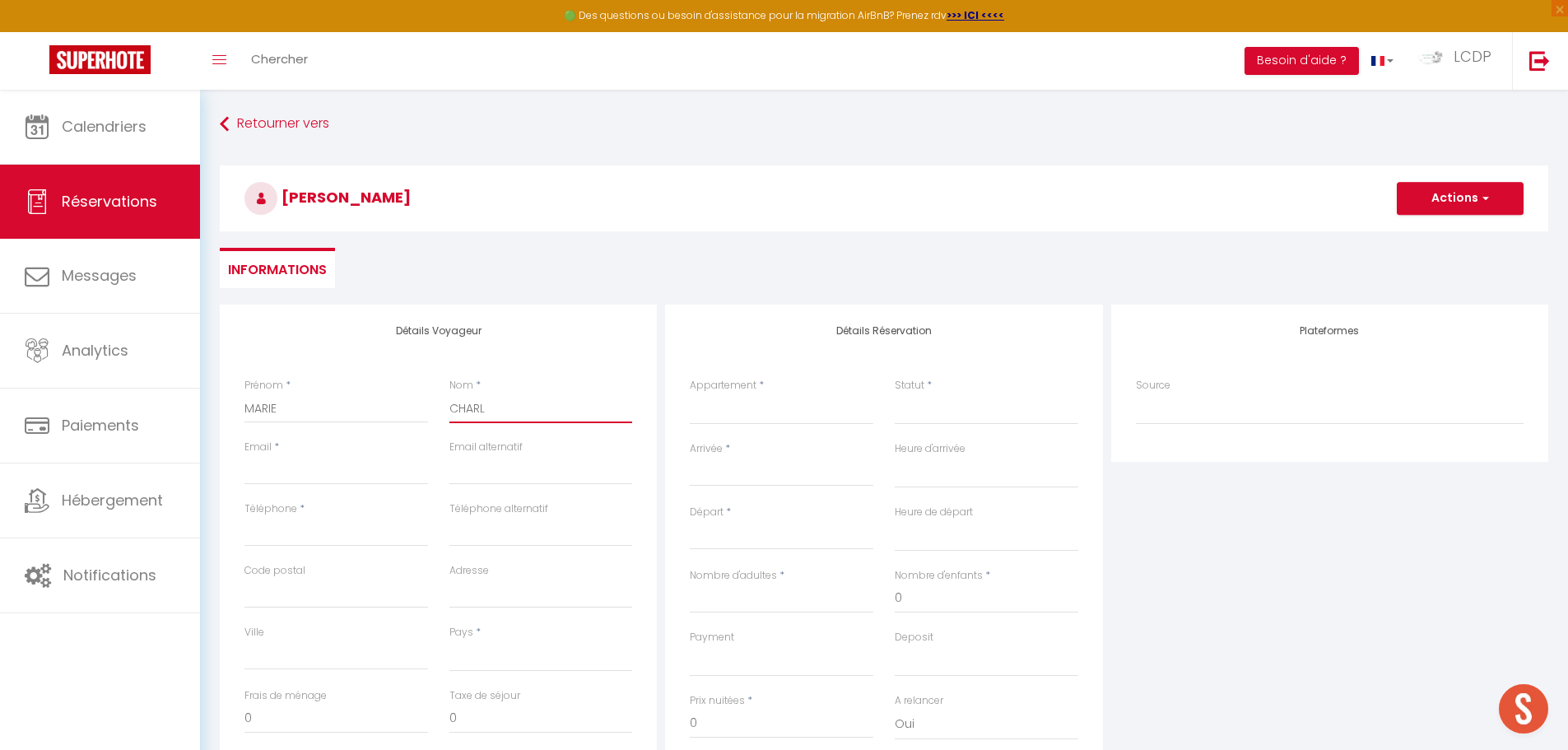
type input "CHARLO"
select select
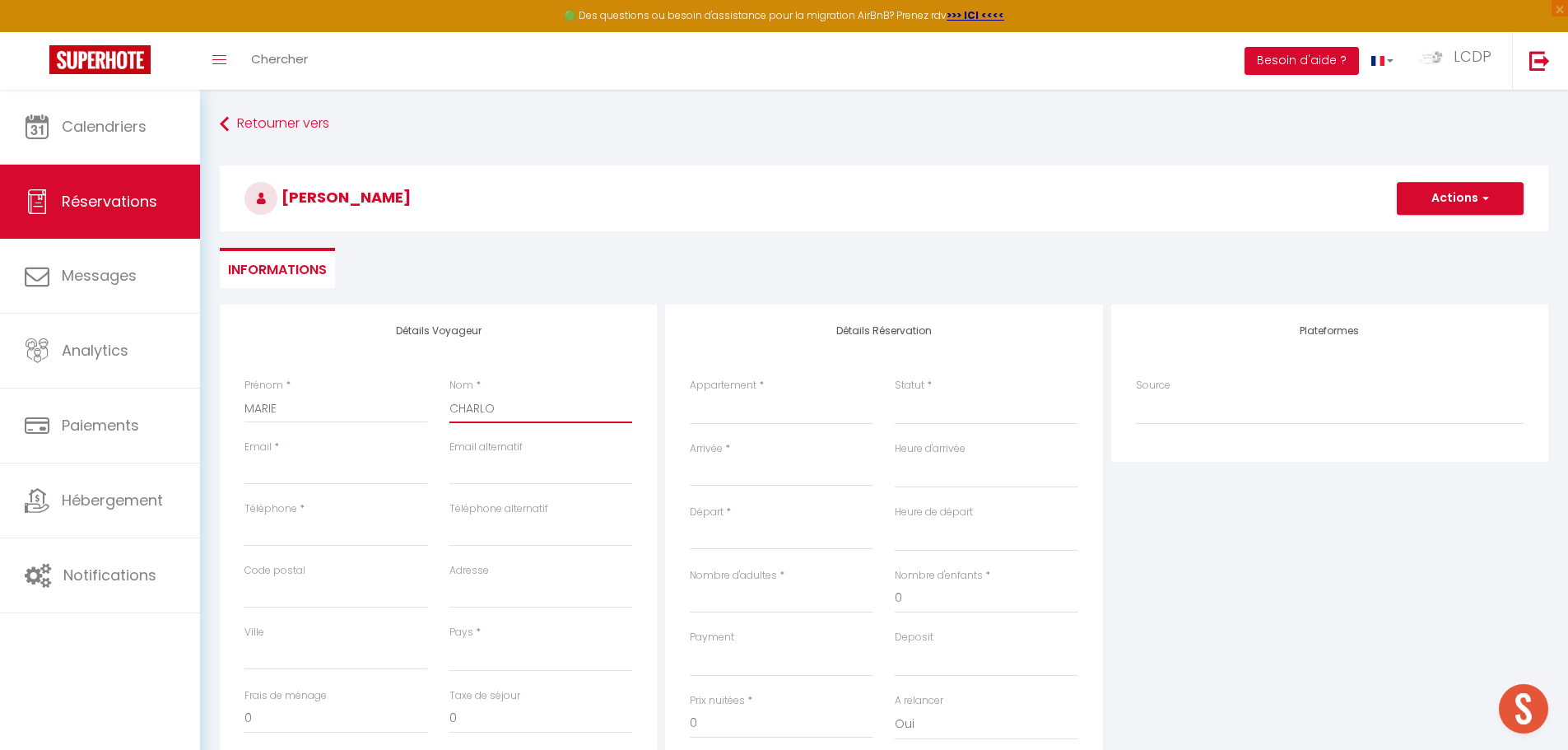
select select
checkbox input "false"
type input "[PERSON_NAME]"
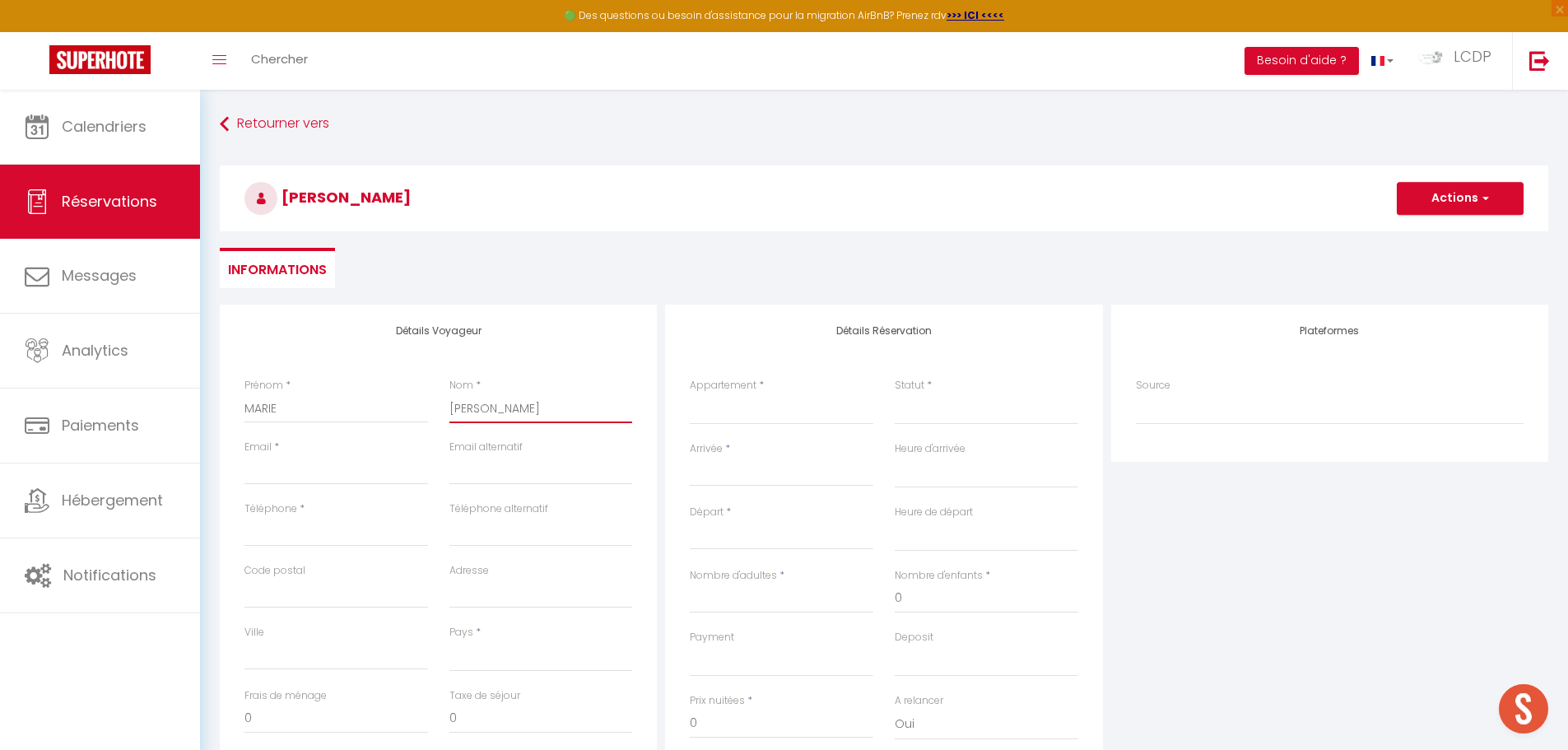
select select
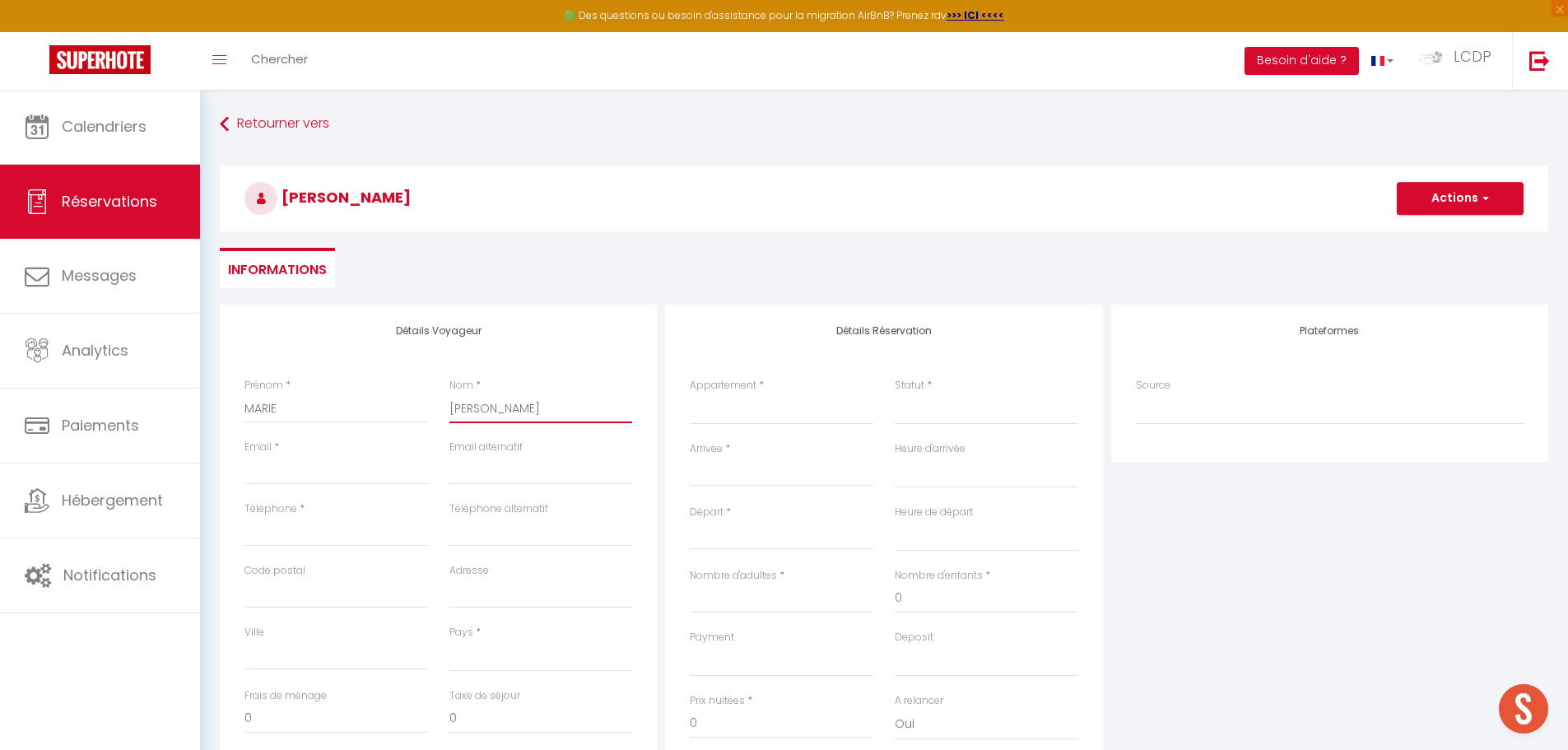
select select
checkbox input "false"
type input "[PERSON_NAME]"
select select
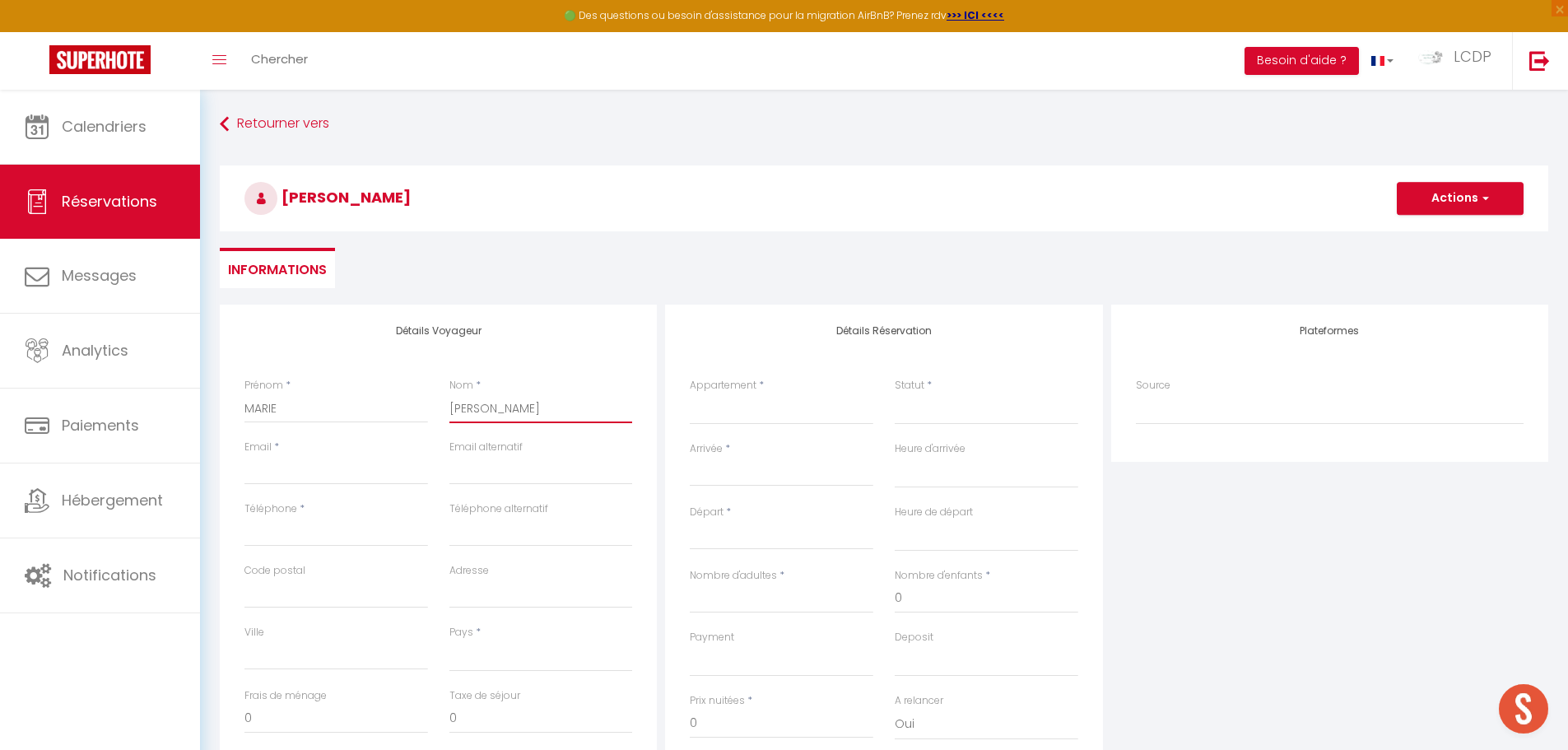
select select
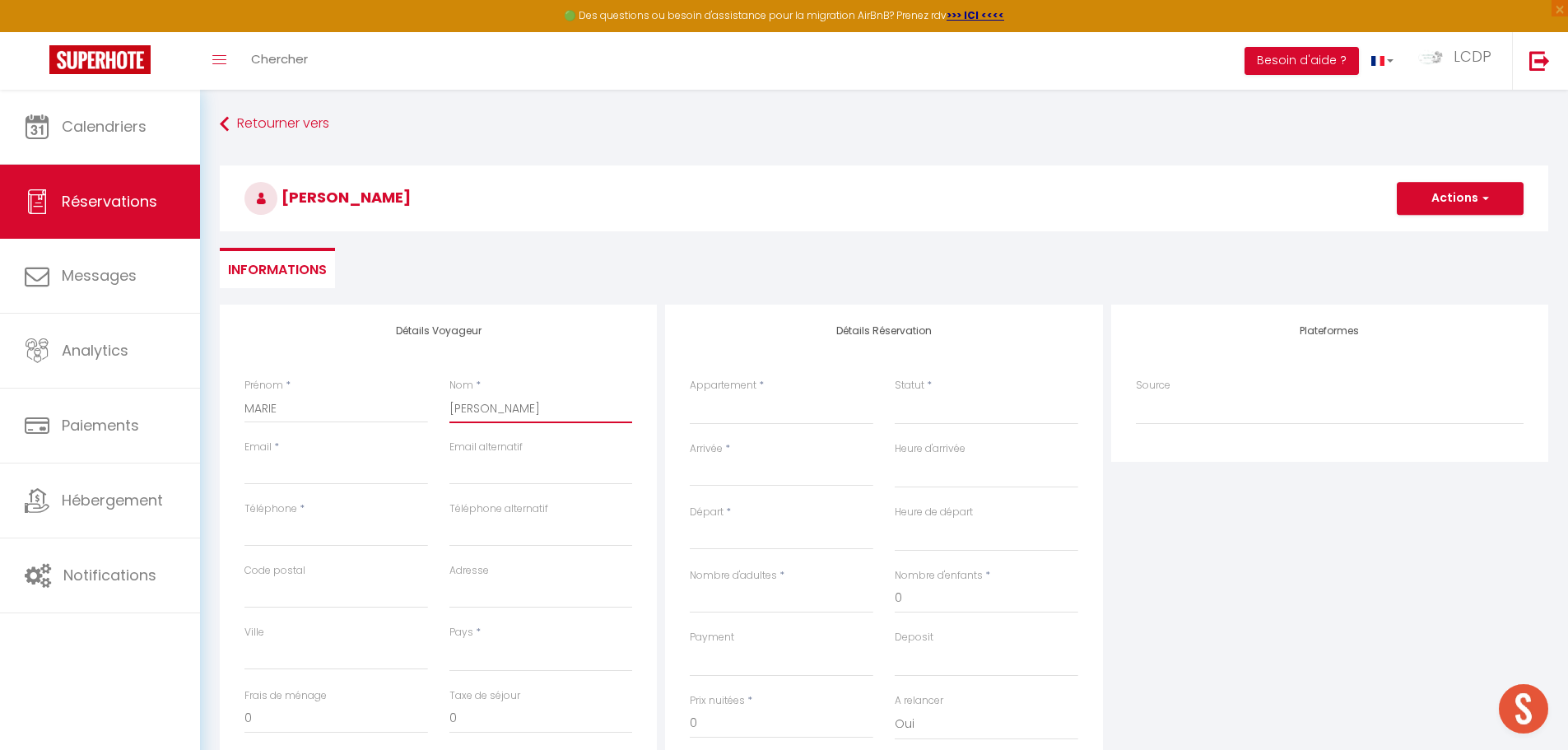
select select
checkbox input "false"
type input "CHARLOTTE"
select select
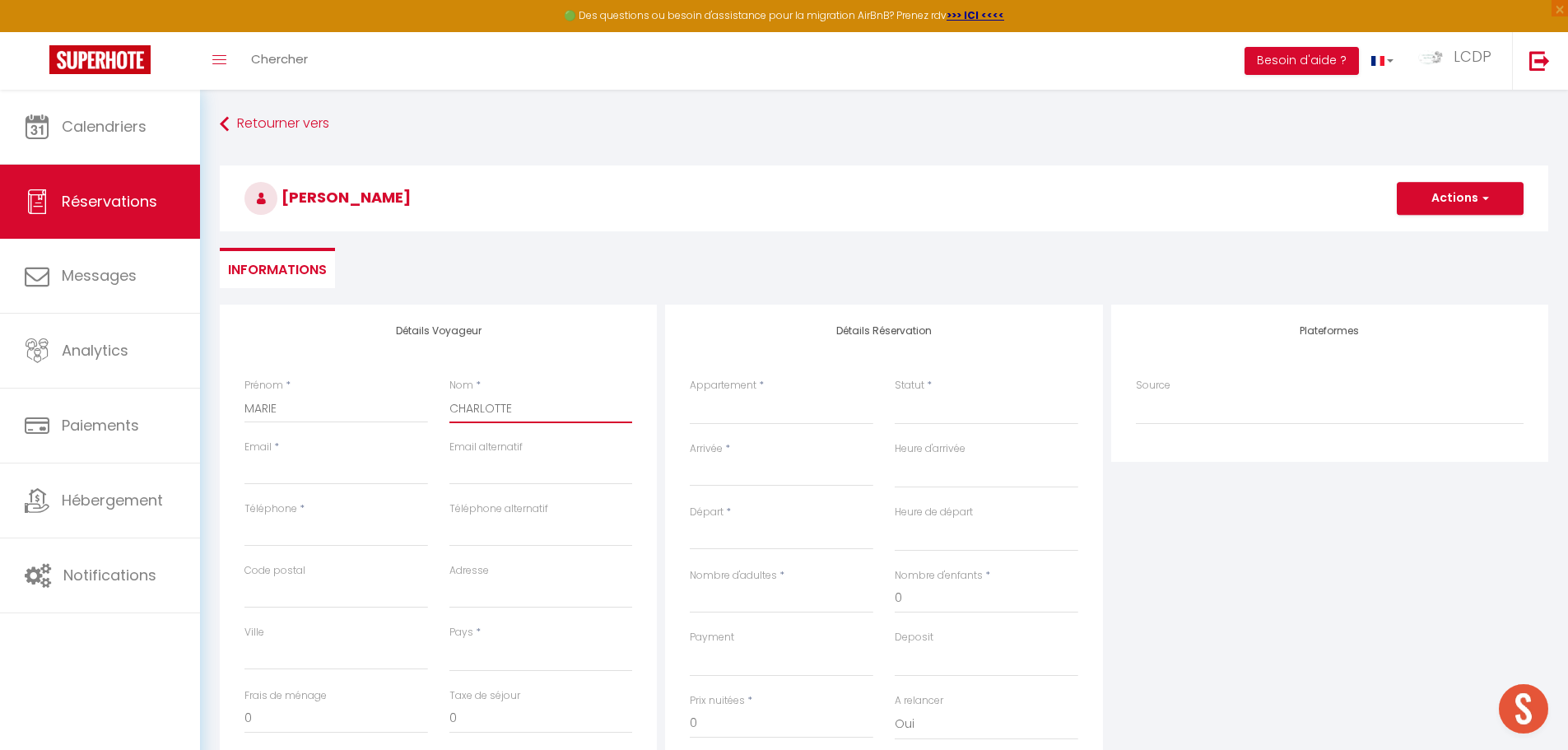
select select
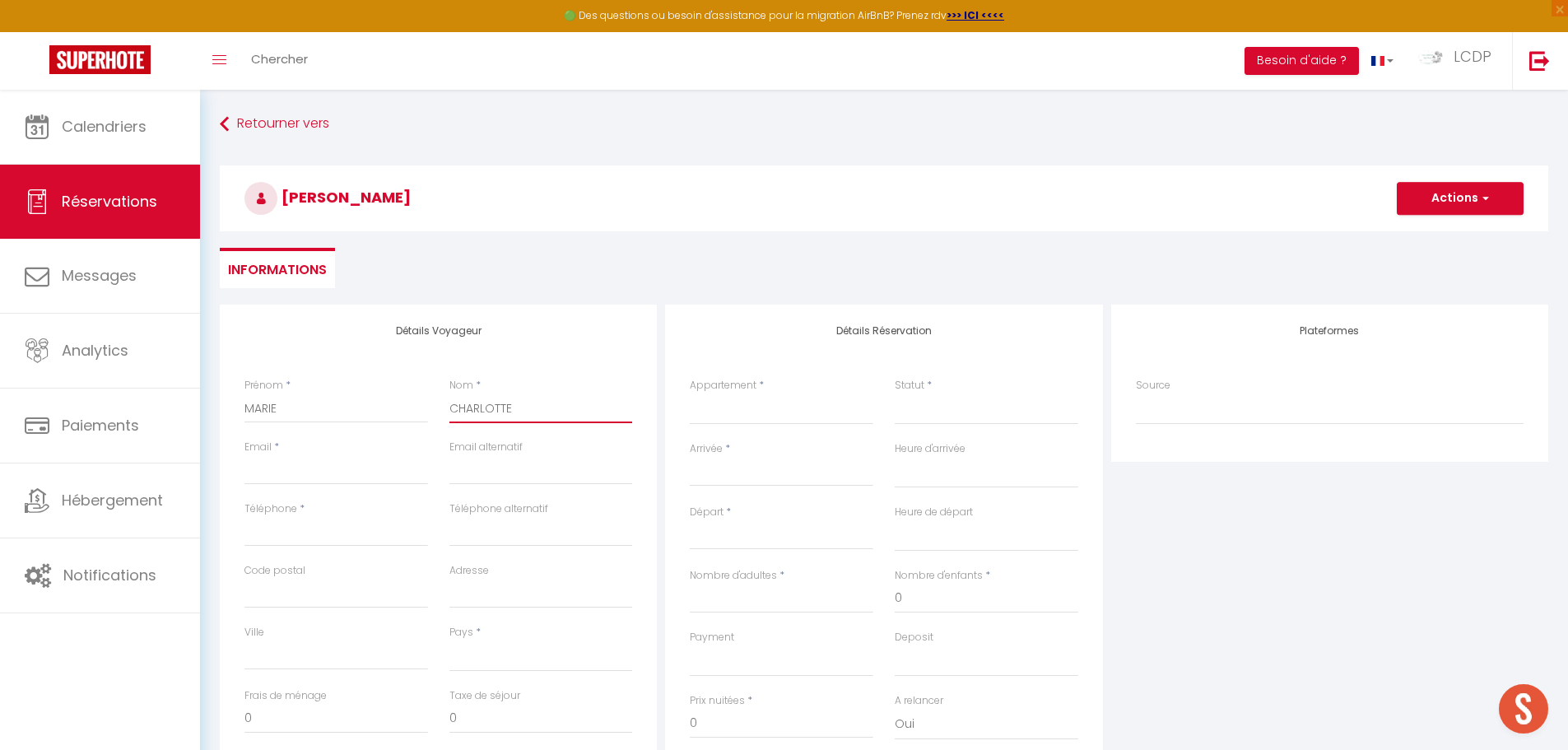
checkbox input "false"
type input "CHARLOTTE"
type input "c"
select select
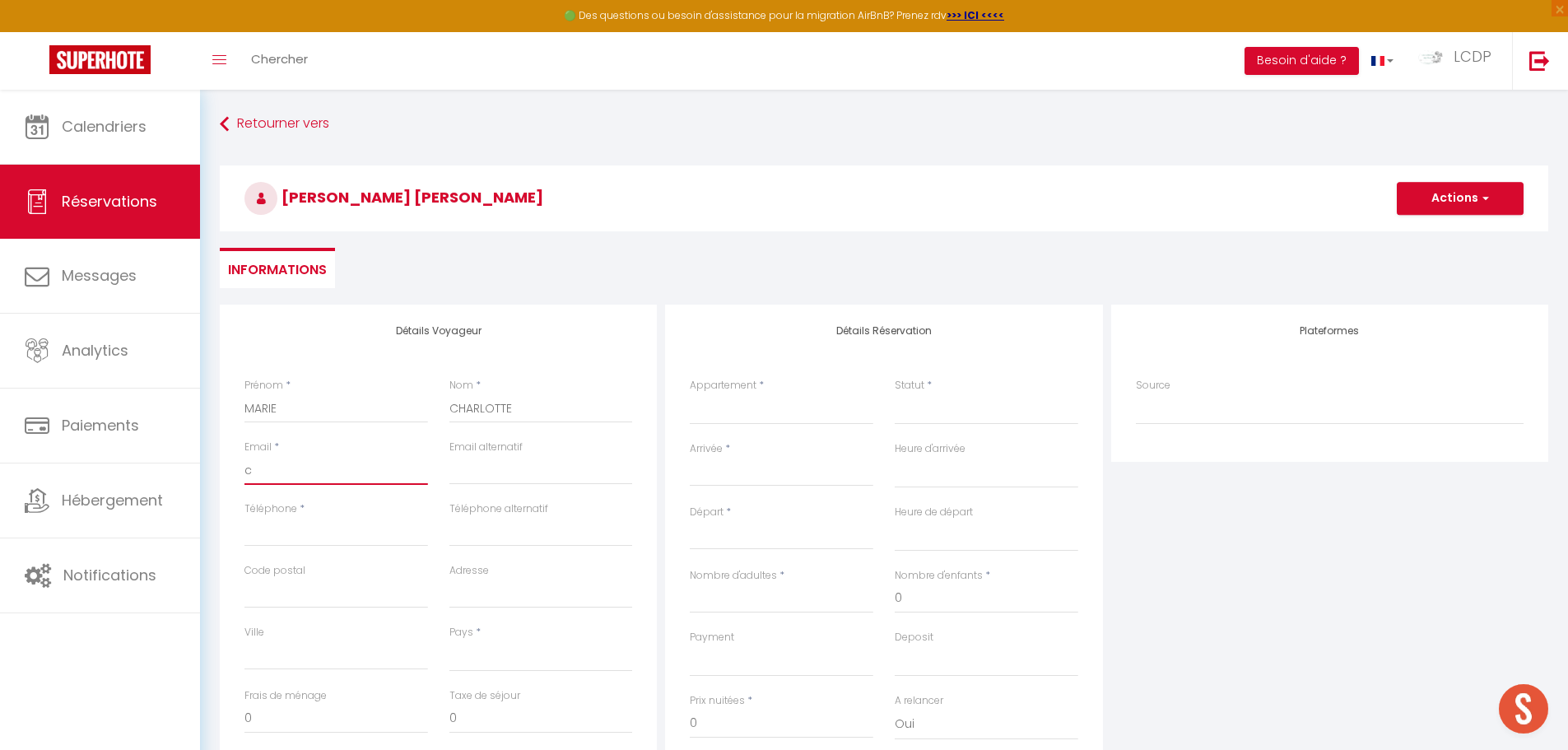
select select
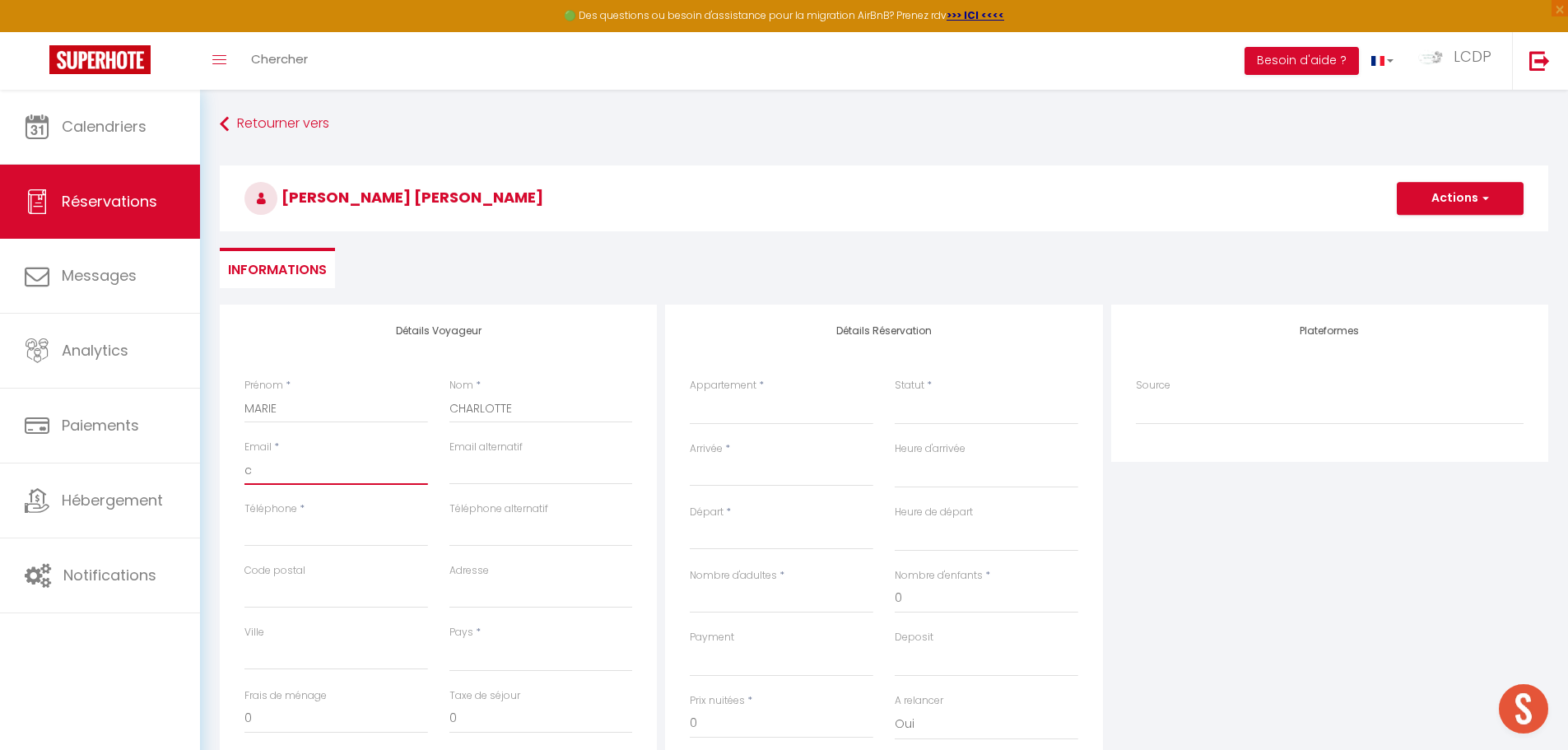
checkbox input "false"
type input "co"
select select
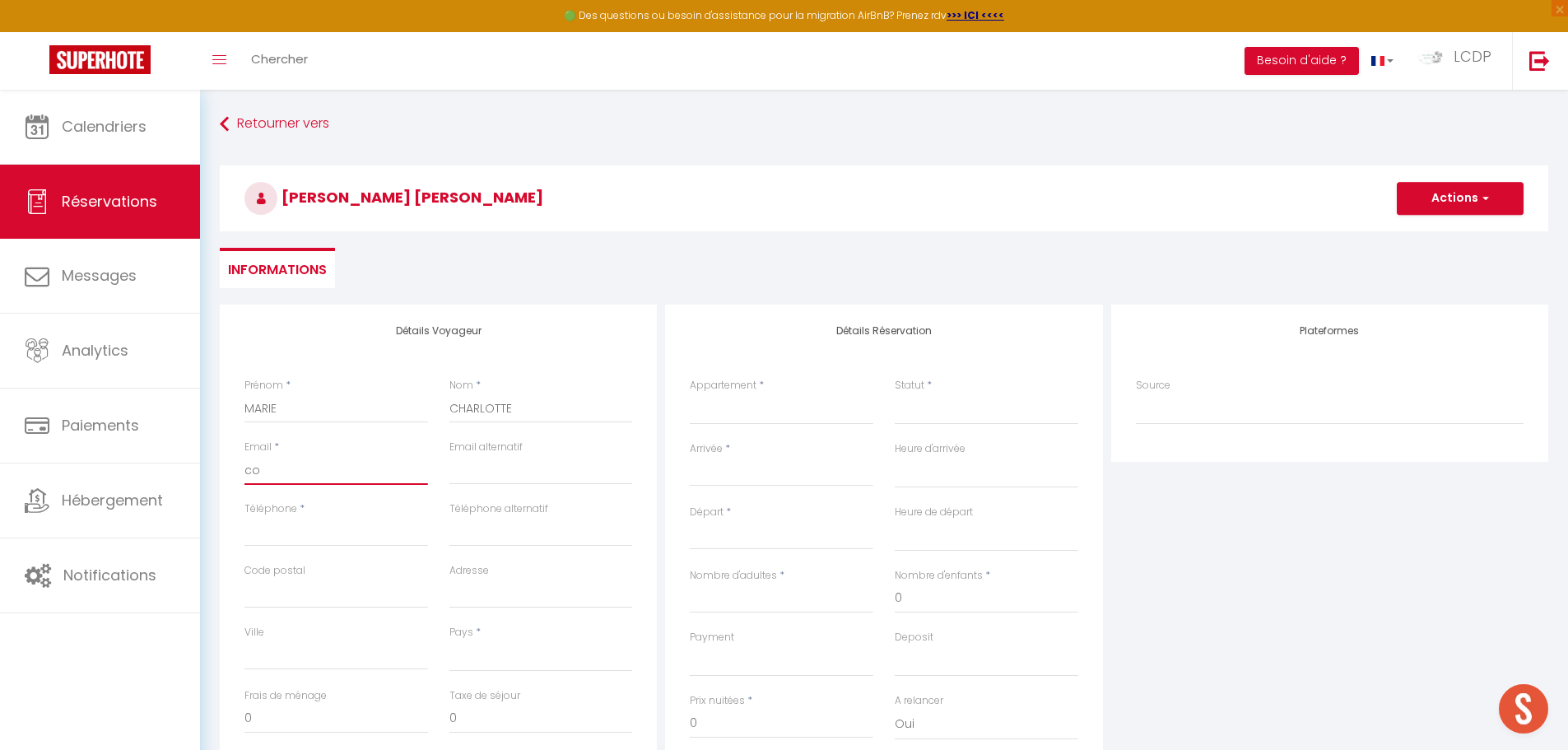
select select
checkbox input "false"
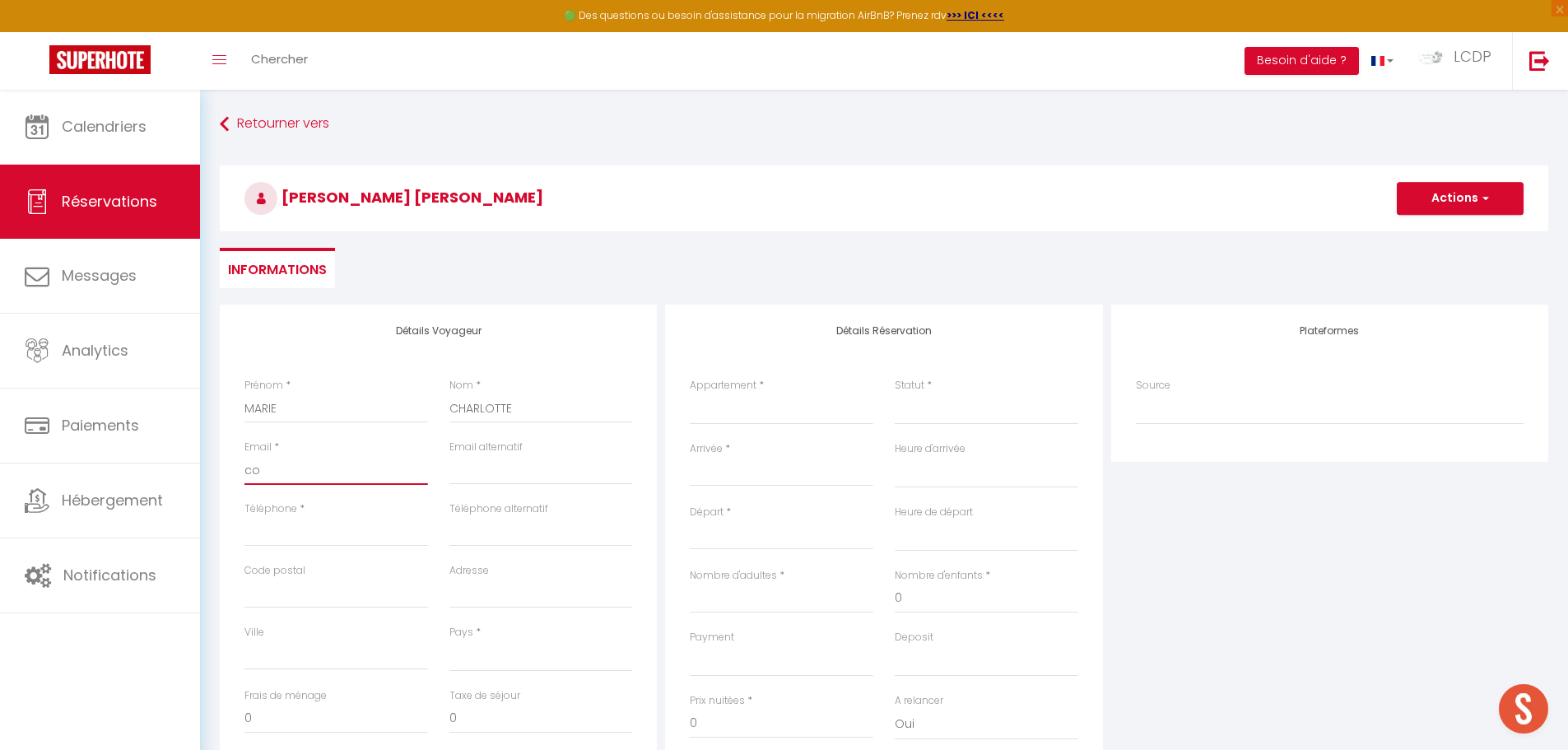
type input "con"
select select
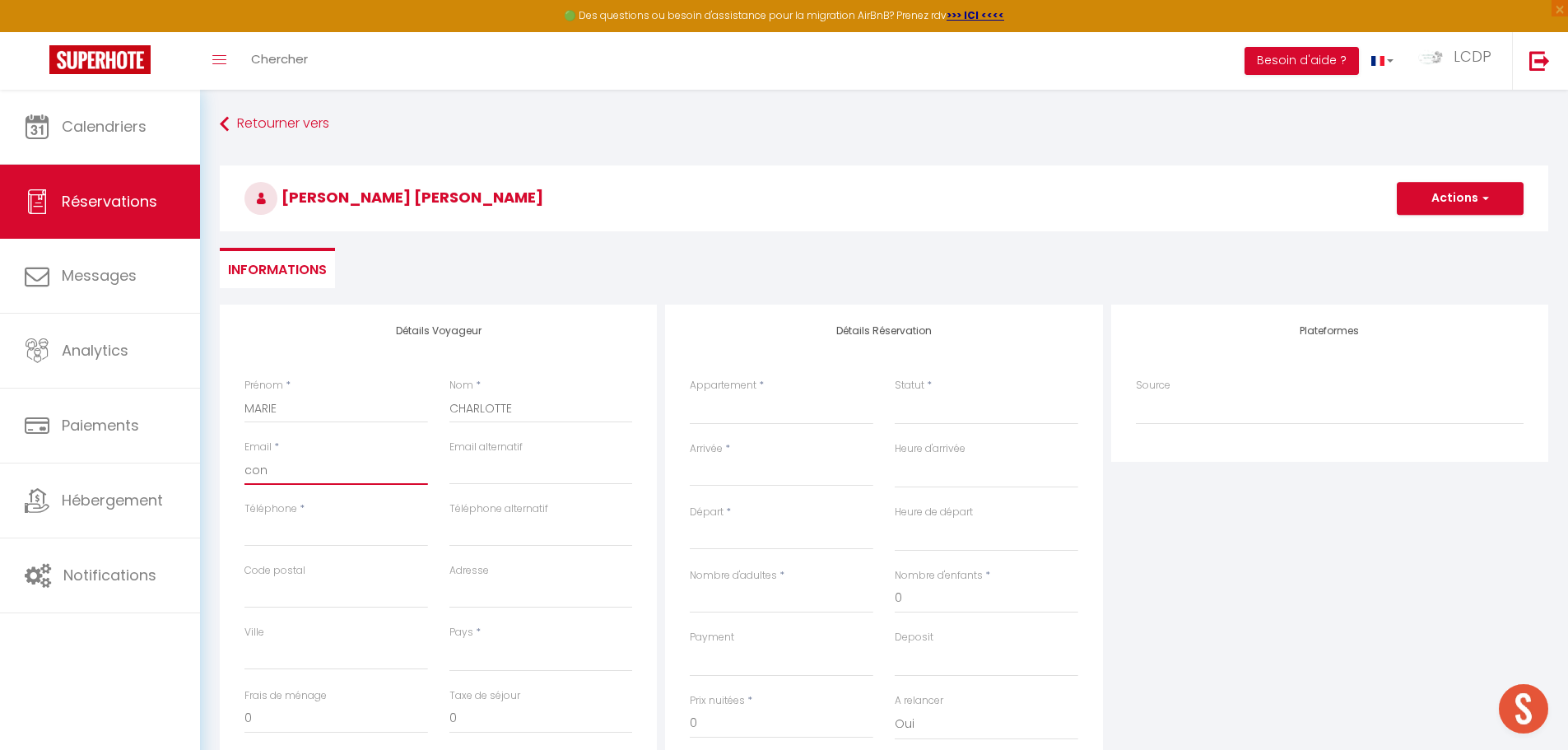
select select
checkbox input "false"
type input "cont"
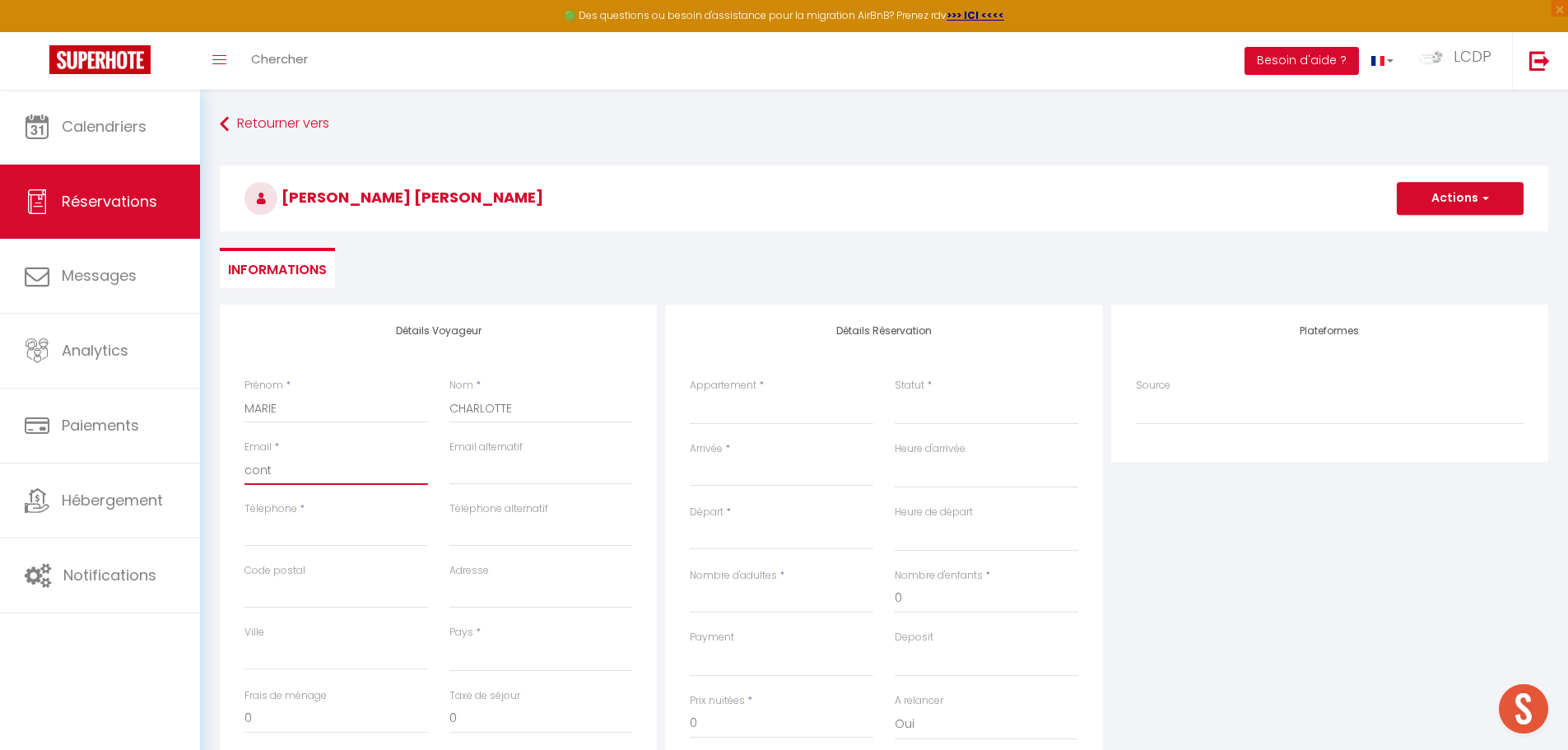
select select
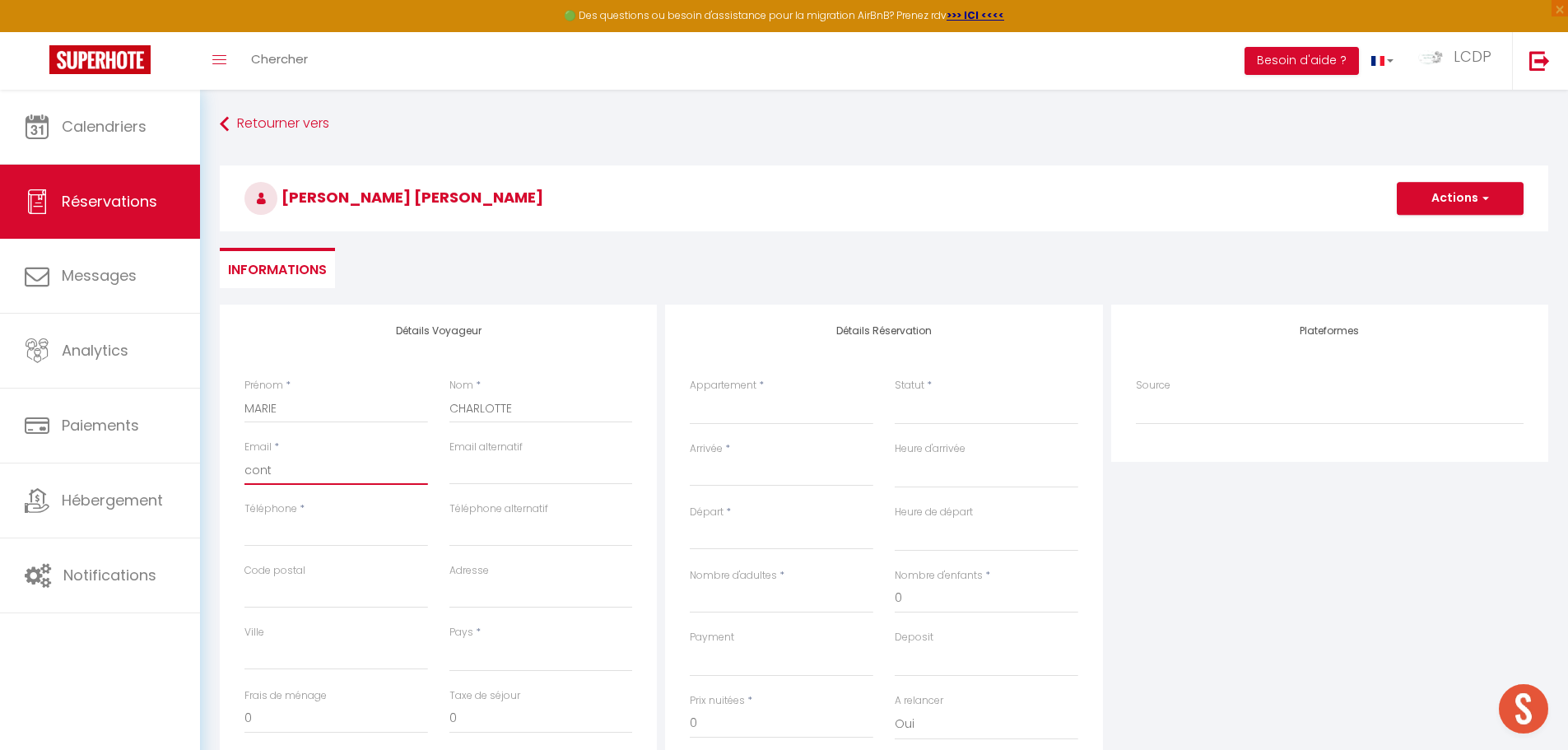
select select
checkbox input "false"
type input "conta"
select select
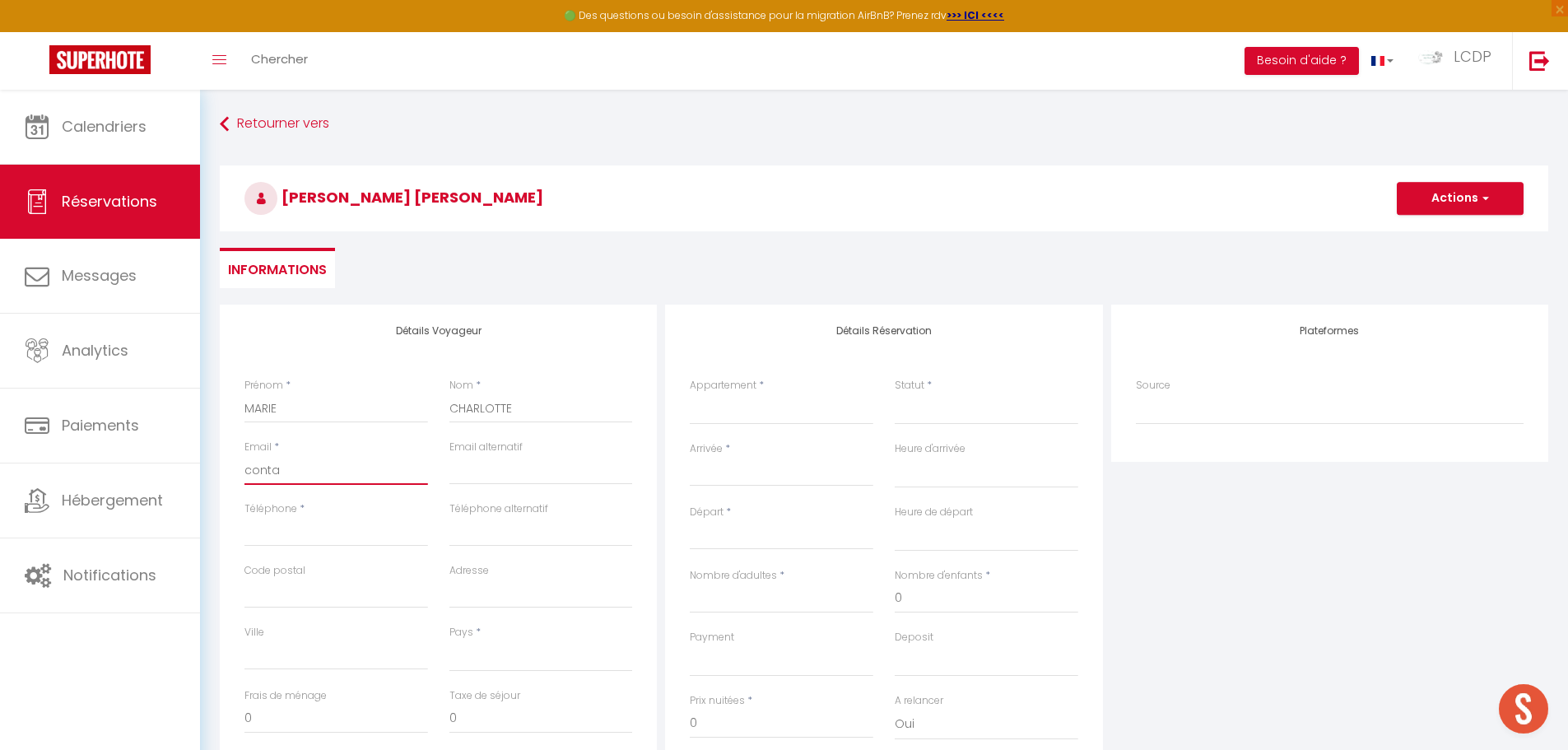
select select
click at [396, 544] on input "Téléphone" at bounding box center [336, 532] width 184 height 30
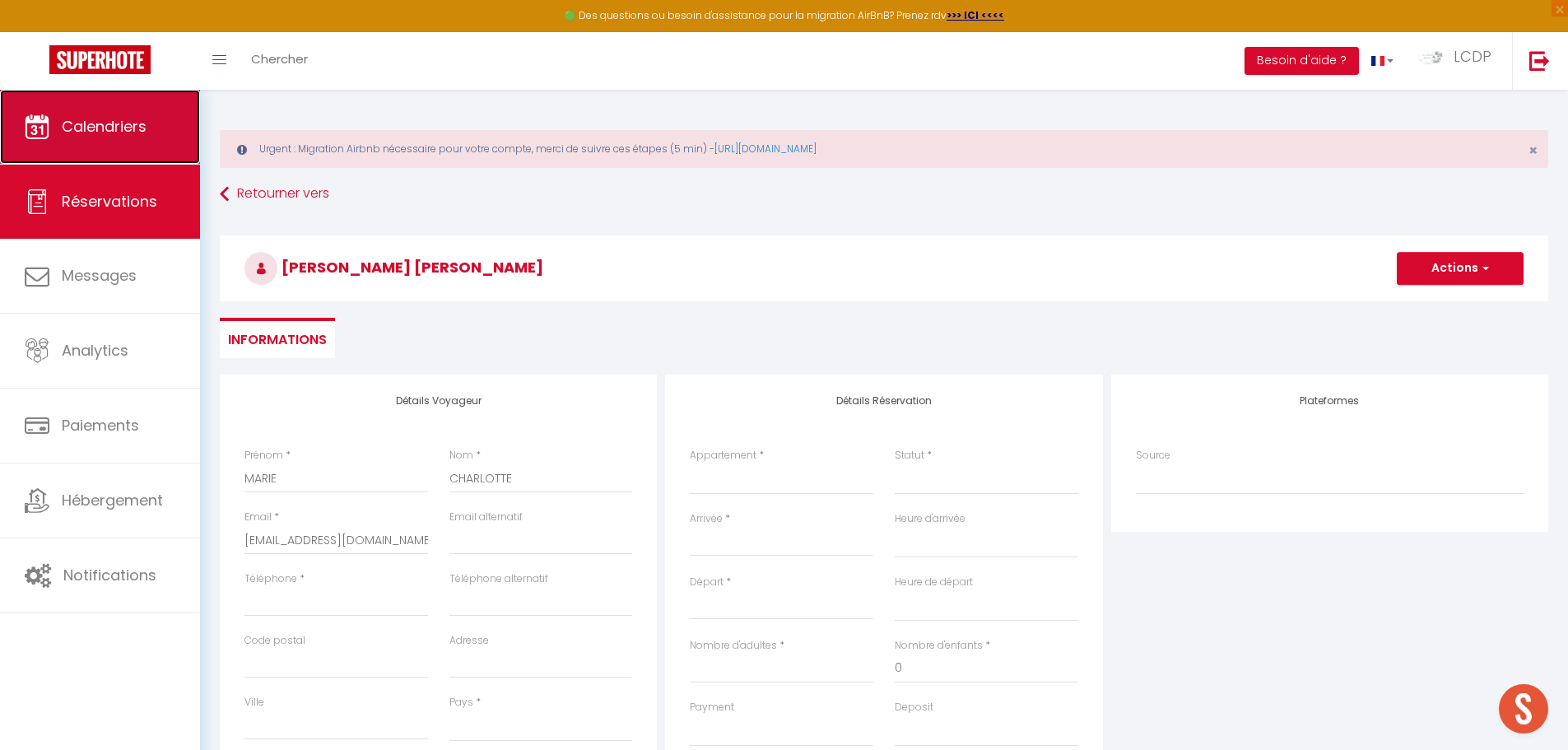
click at [71, 142] on link "Calendriers" at bounding box center [100, 127] width 200 height 74
